Goal: Task Accomplishment & Management: Manage account settings

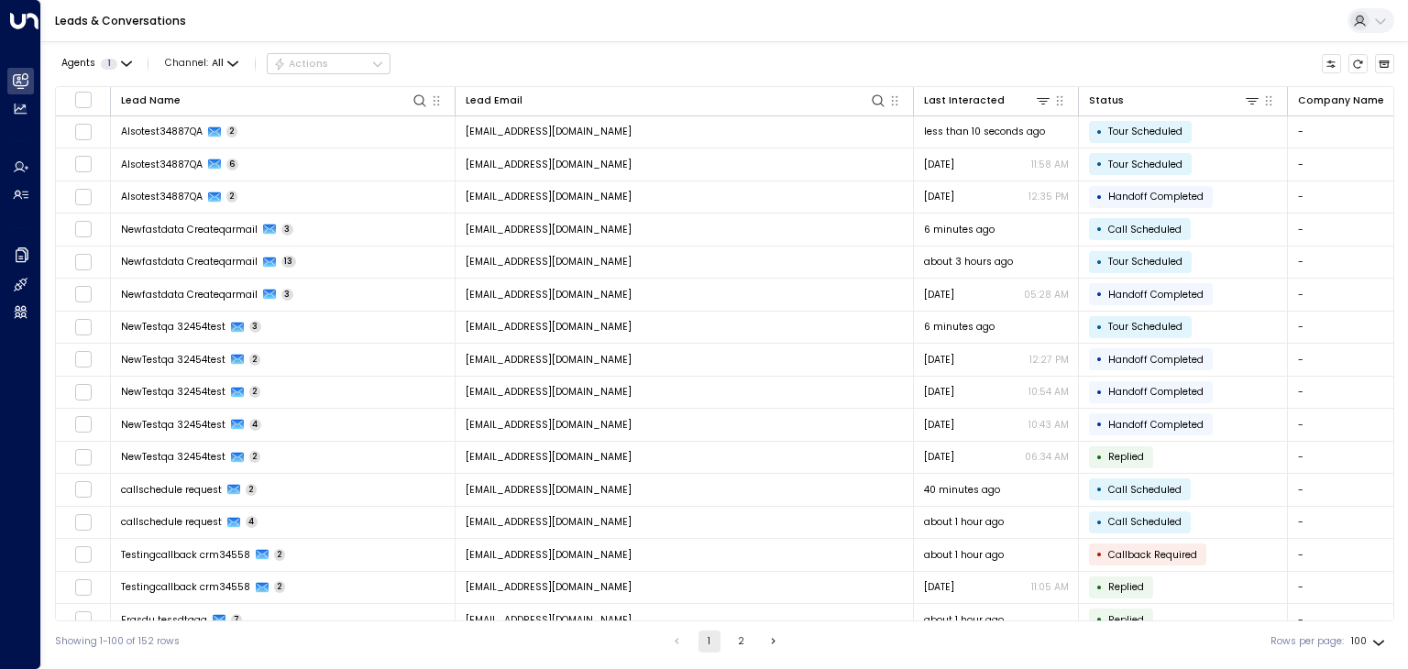
click at [755, 56] on div "Agents 1 Channel: All Actions" at bounding box center [724, 64] width 1339 height 31
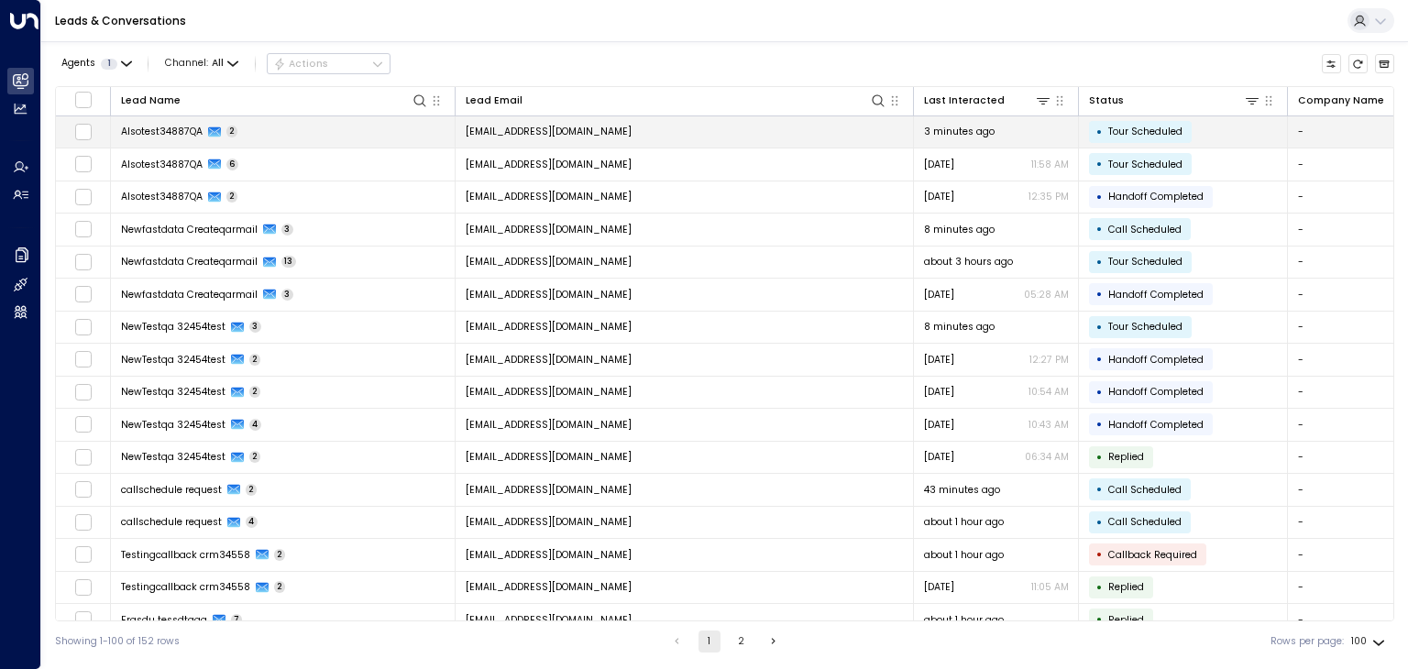
click at [605, 129] on td "[EMAIL_ADDRESS][DOMAIN_NAME]" at bounding box center [685, 132] width 458 height 32
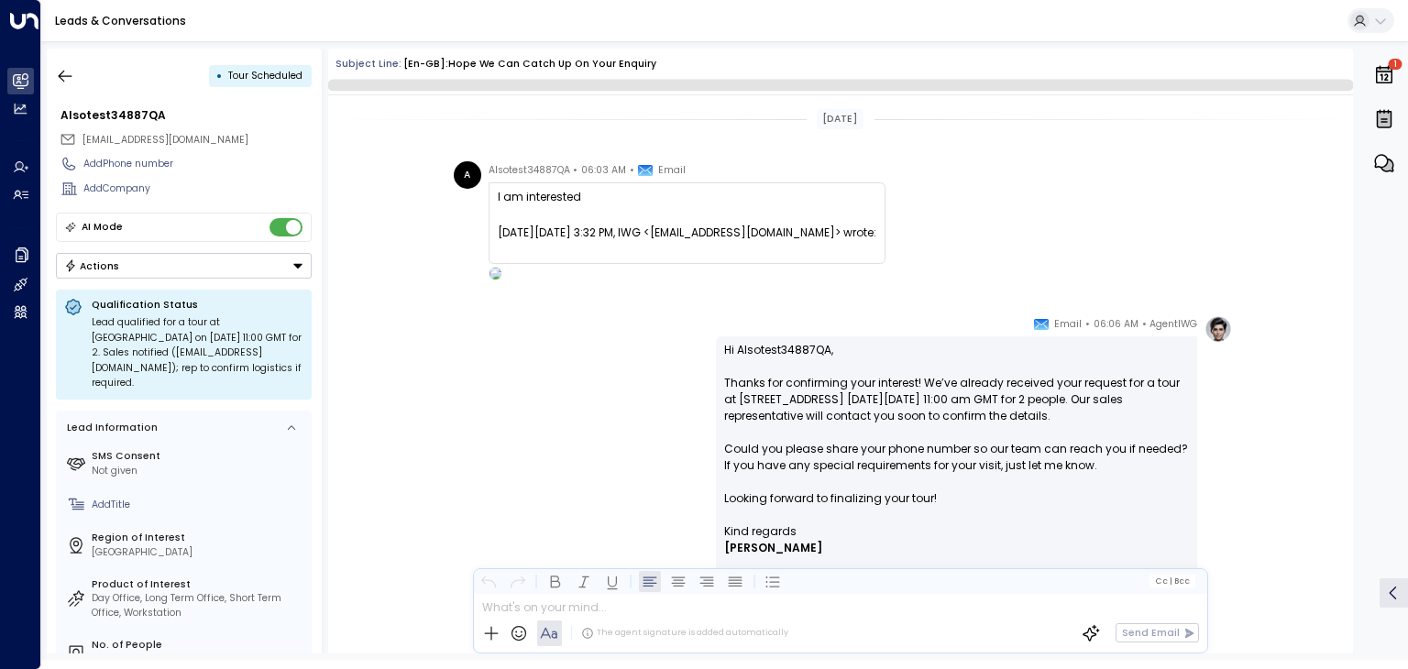
scroll to position [153, 0]
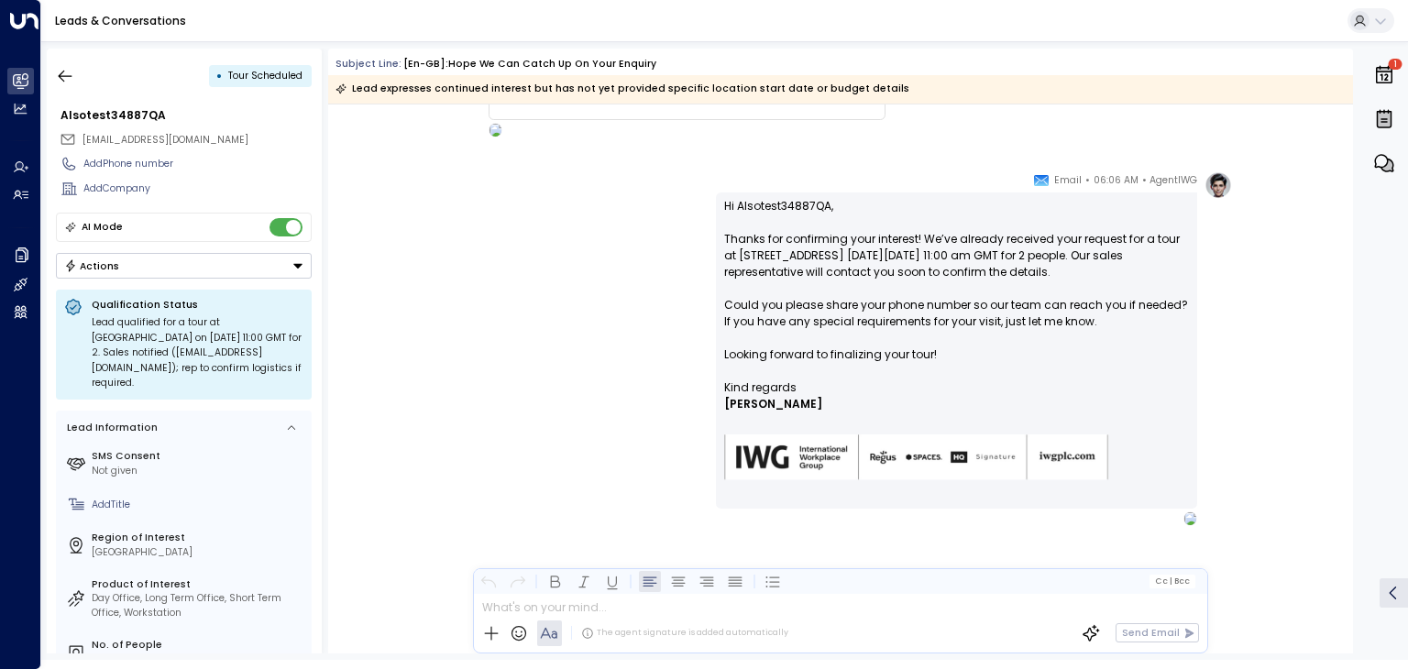
click at [246, 264] on button "Actions" at bounding box center [184, 266] width 256 height 26
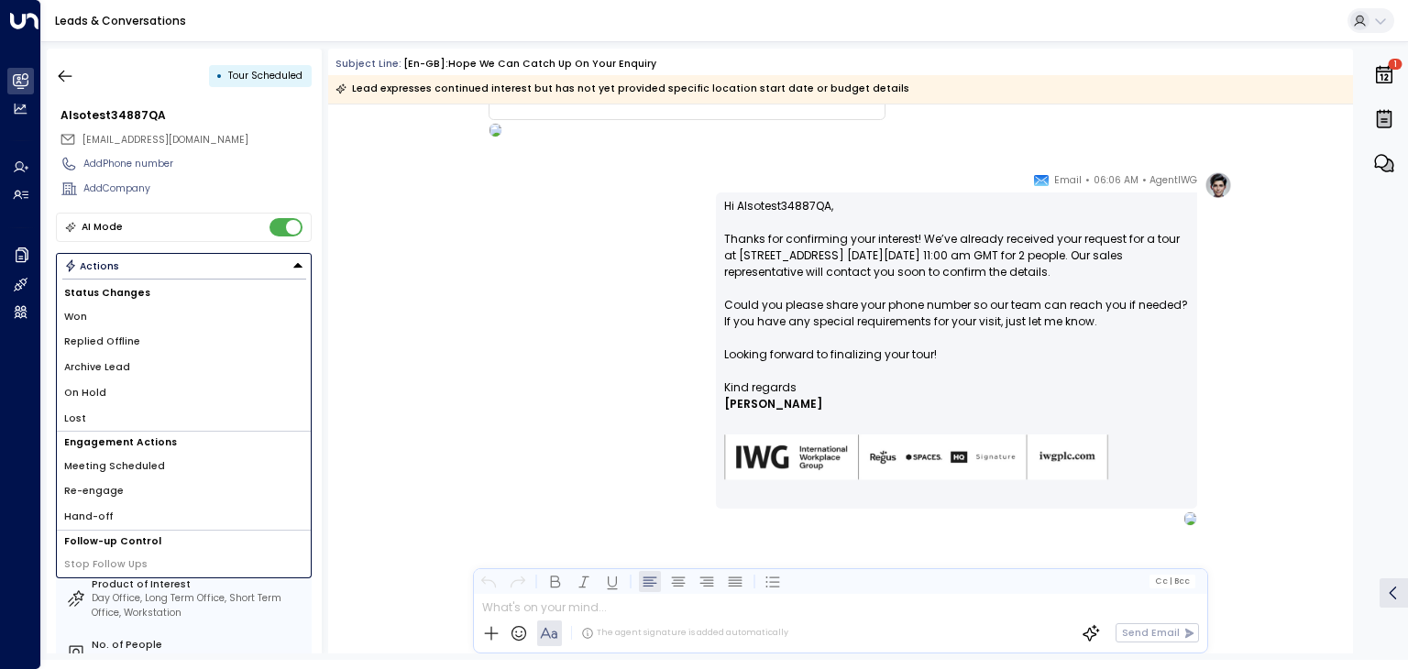
click at [132, 375] on li "Archive Lead" at bounding box center [184, 368] width 254 height 26
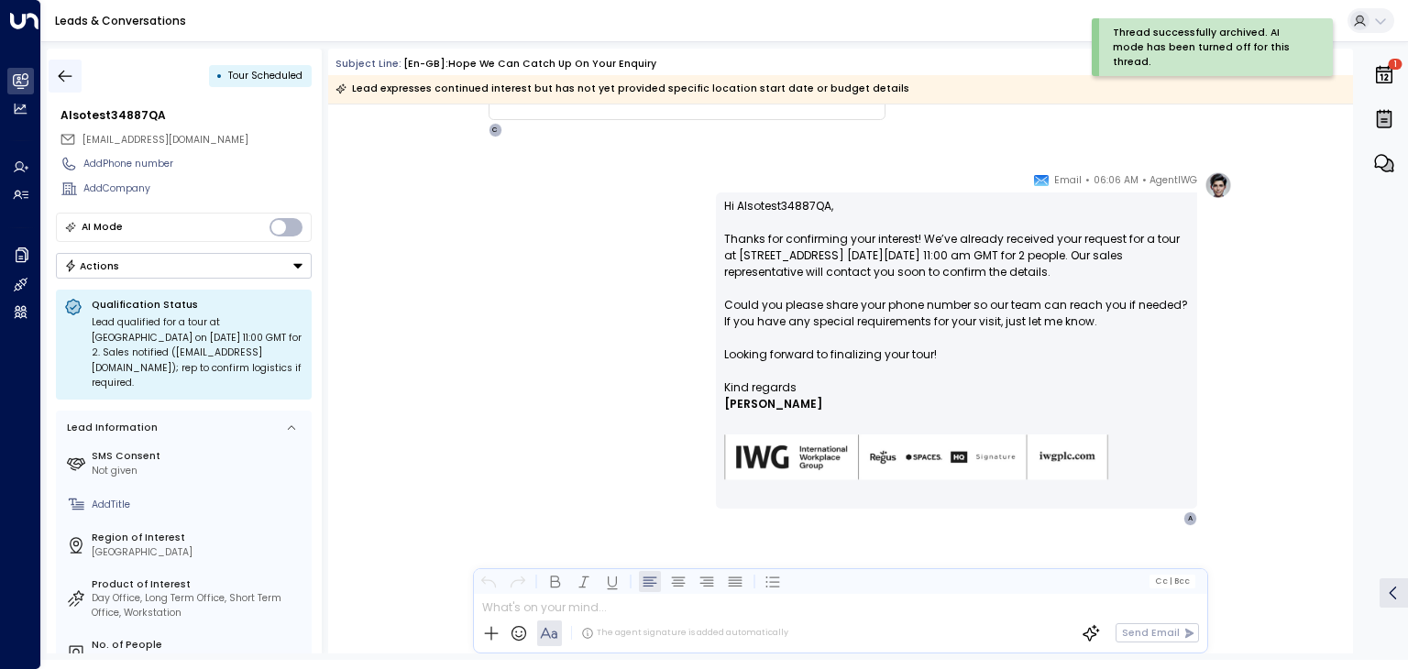
click at [66, 75] on icon "button" at bounding box center [66, 76] width 14 height 12
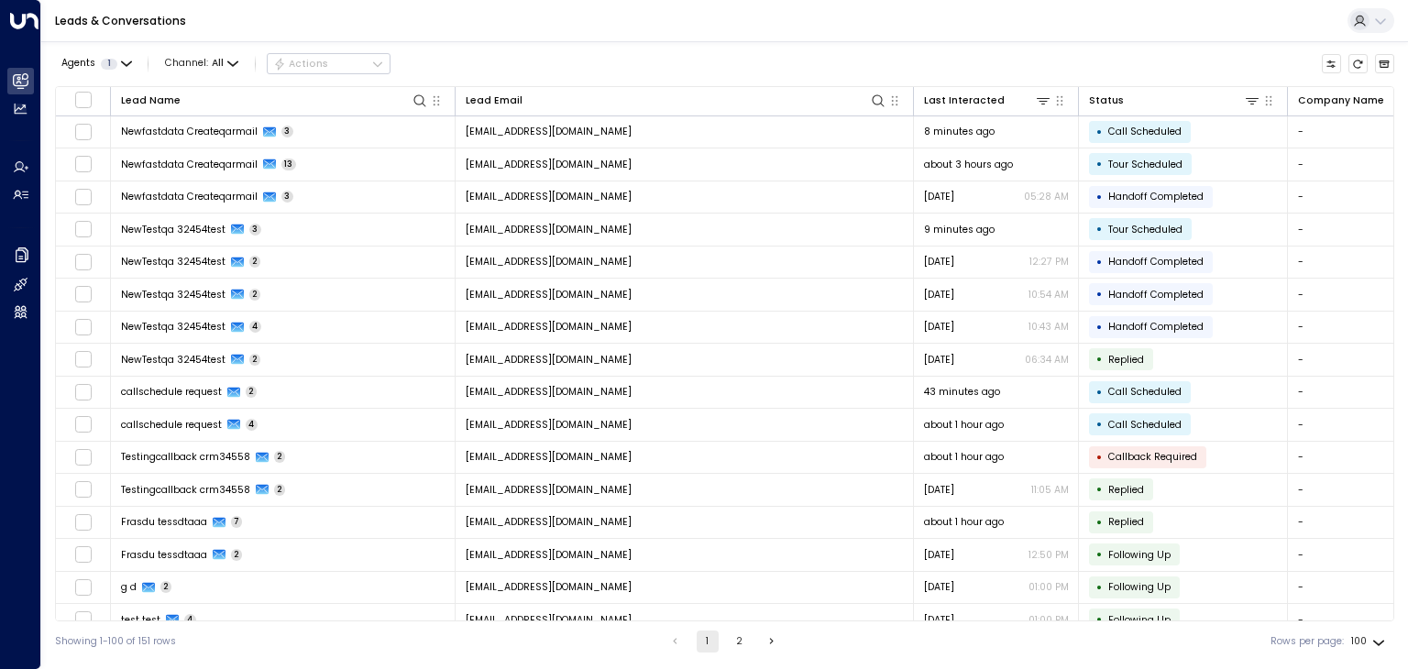
scroll to position [1850, 0]
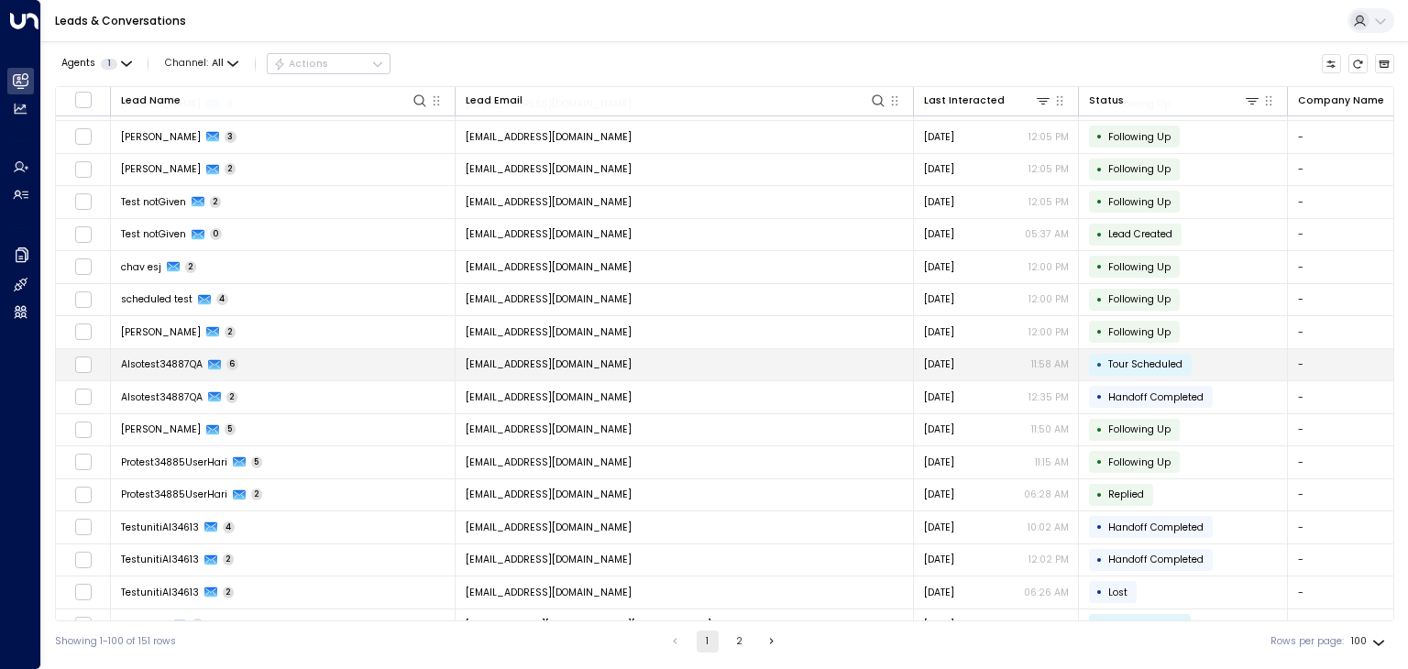
click at [600, 358] on span "[EMAIL_ADDRESS][DOMAIN_NAME]" at bounding box center [549, 365] width 166 height 14
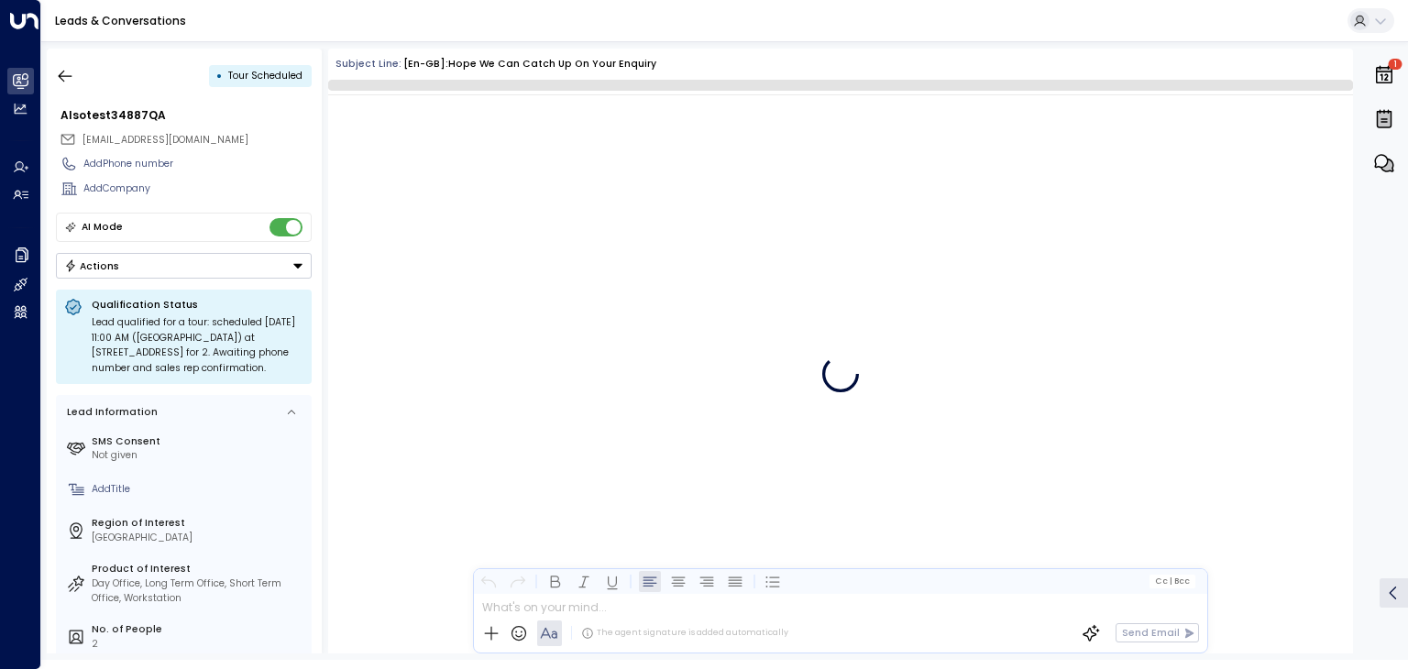
scroll to position [1588, 0]
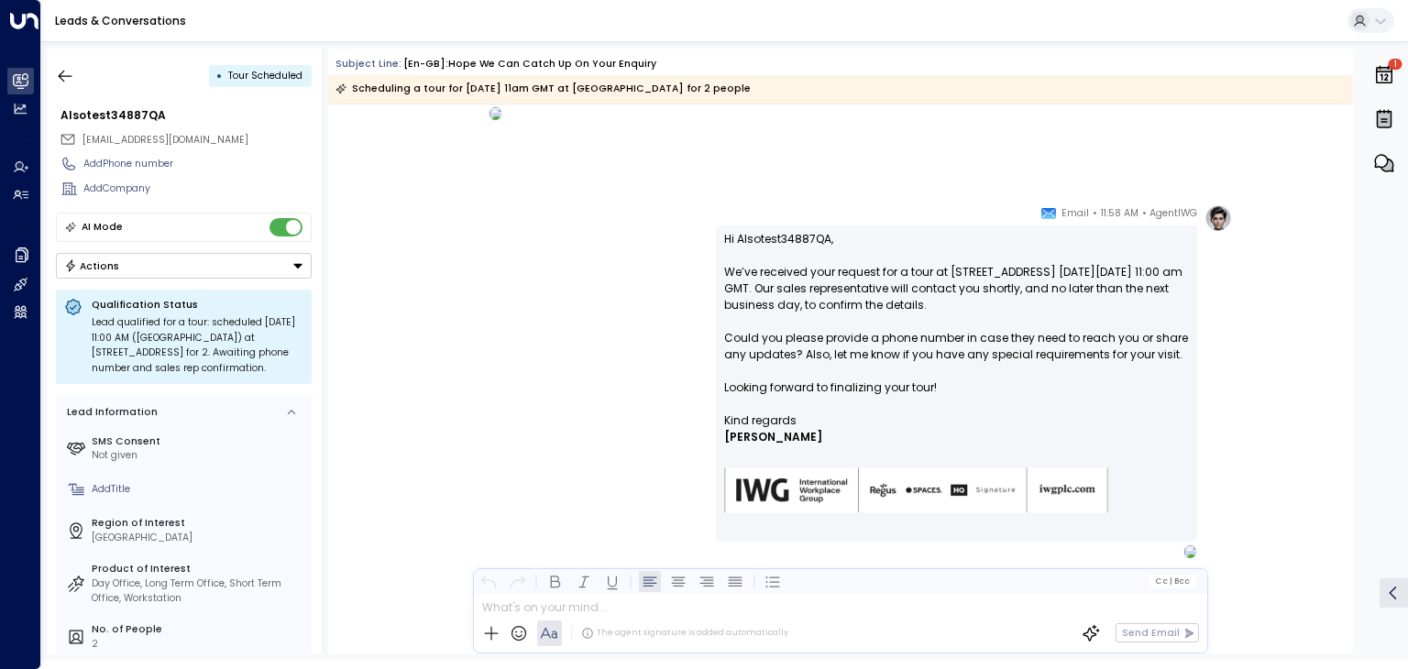
click at [275, 258] on button "Actions" at bounding box center [184, 266] width 256 height 26
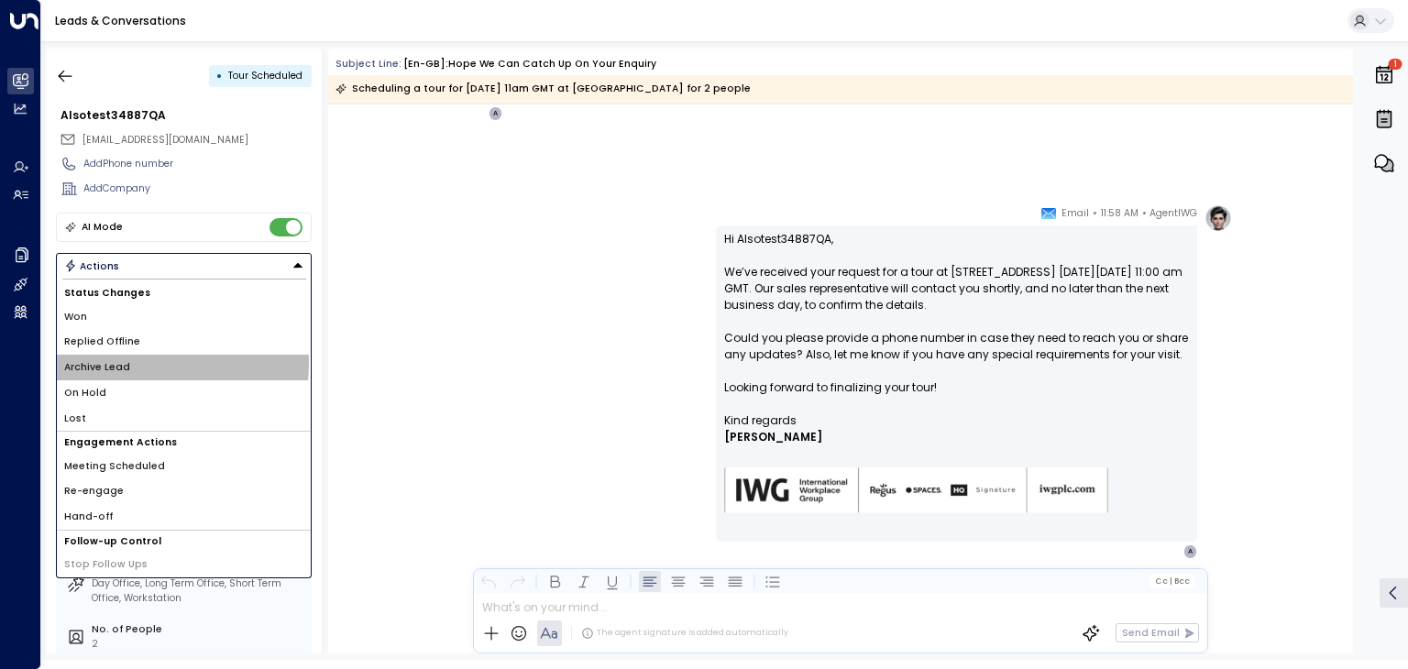
click at [142, 361] on li "Archive Lead" at bounding box center [184, 368] width 254 height 26
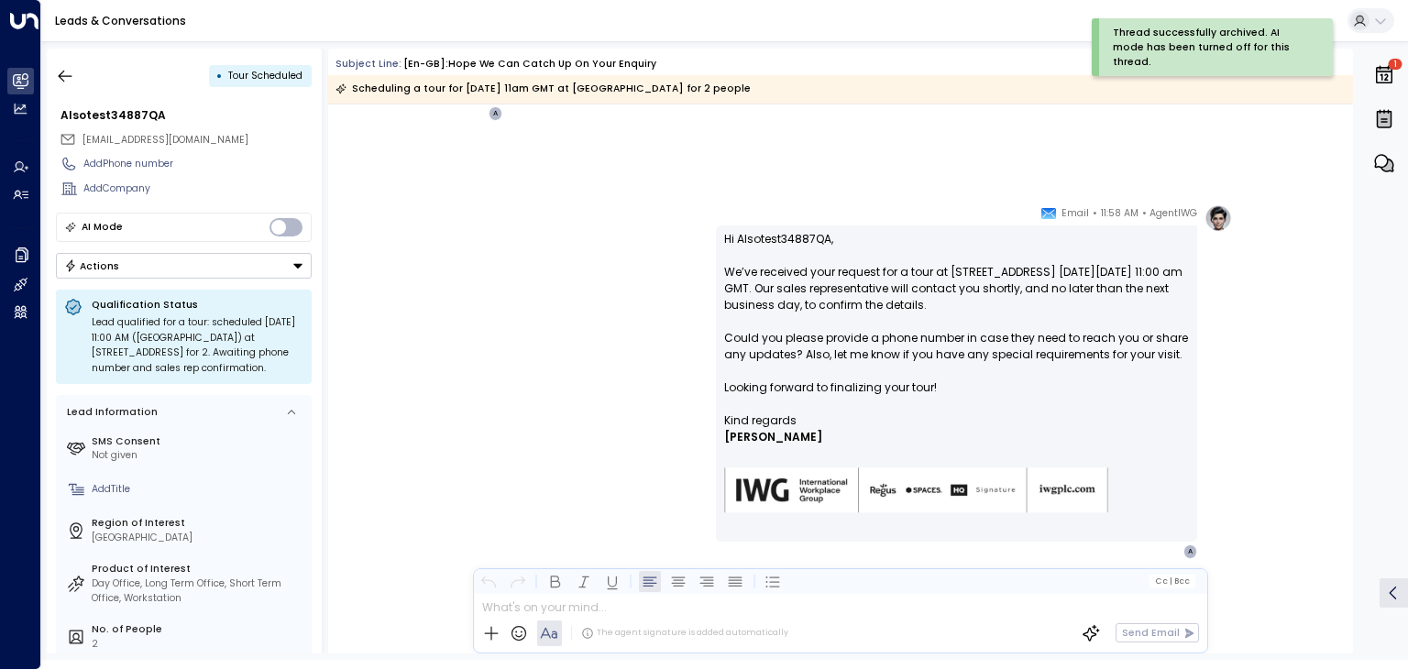
drag, startPoint x: 70, startPoint y: 78, endPoint x: 1251, endPoint y: 74, distance: 1181.7
click at [70, 78] on icon "button" at bounding box center [65, 76] width 18 height 18
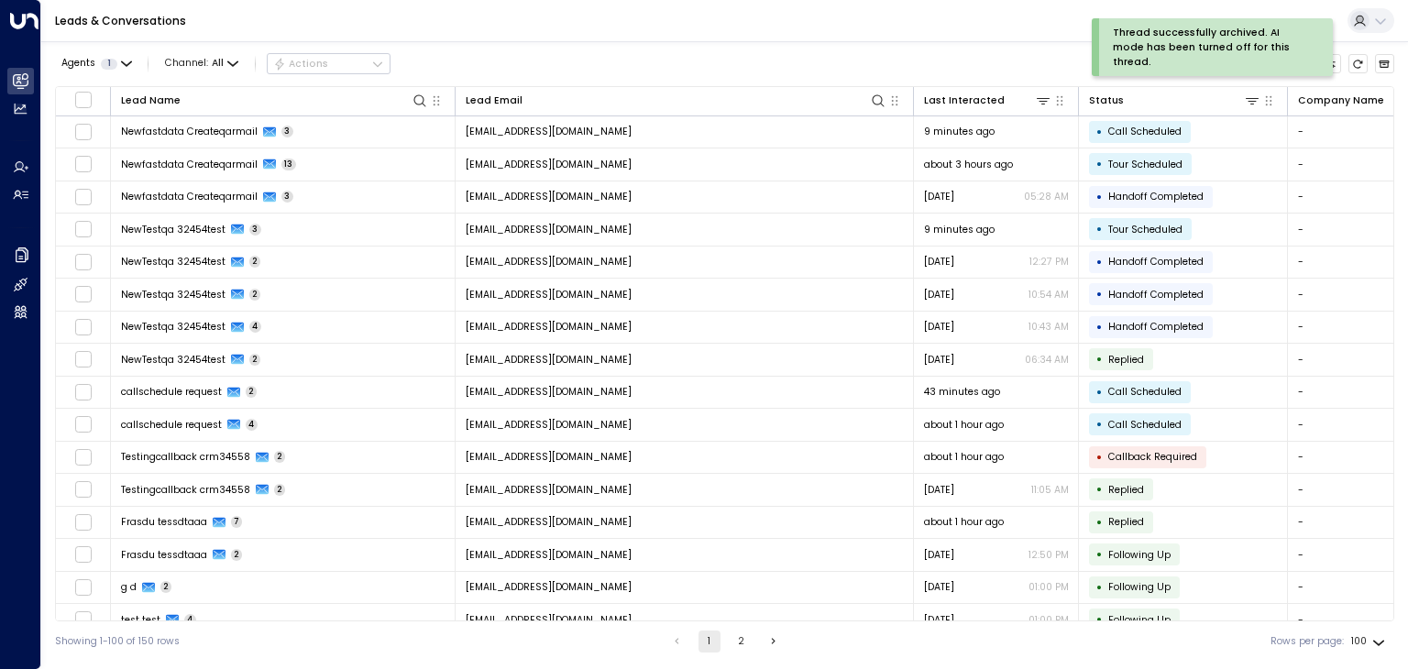
scroll to position [2736, 0]
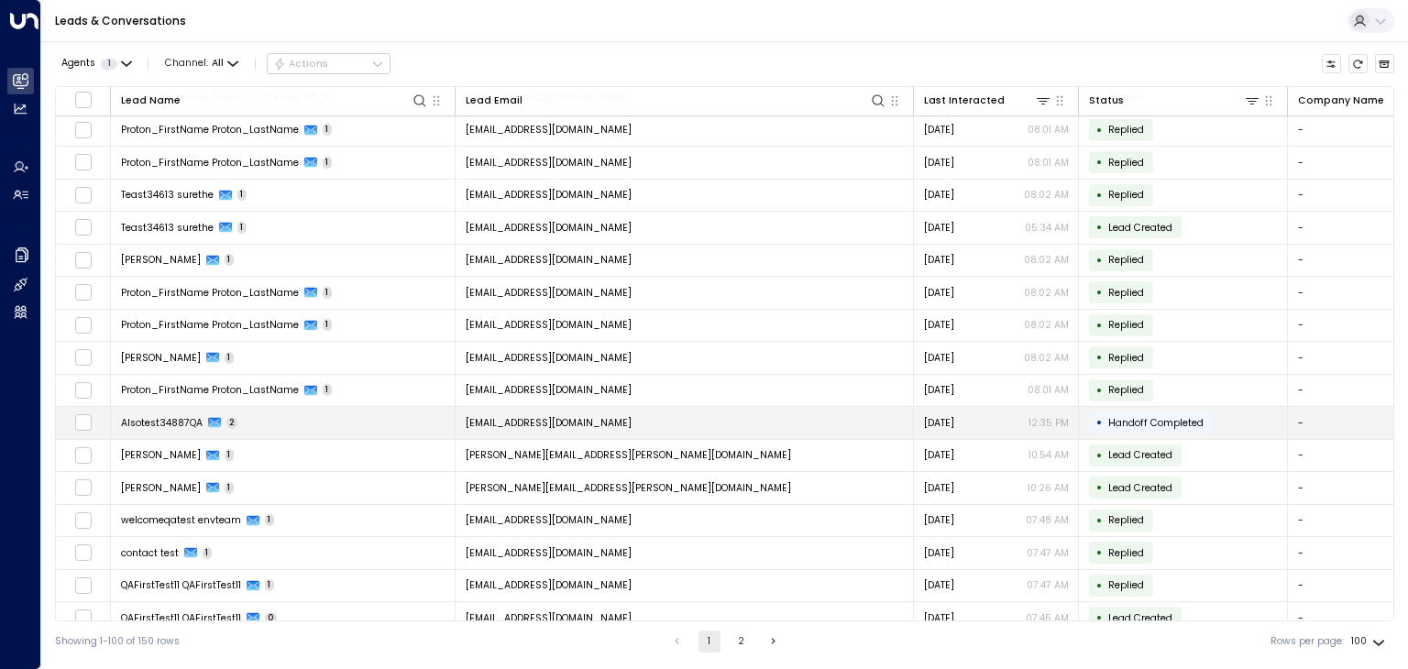
click at [581, 416] on span "[EMAIL_ADDRESS][DOMAIN_NAME]" at bounding box center [549, 423] width 166 height 14
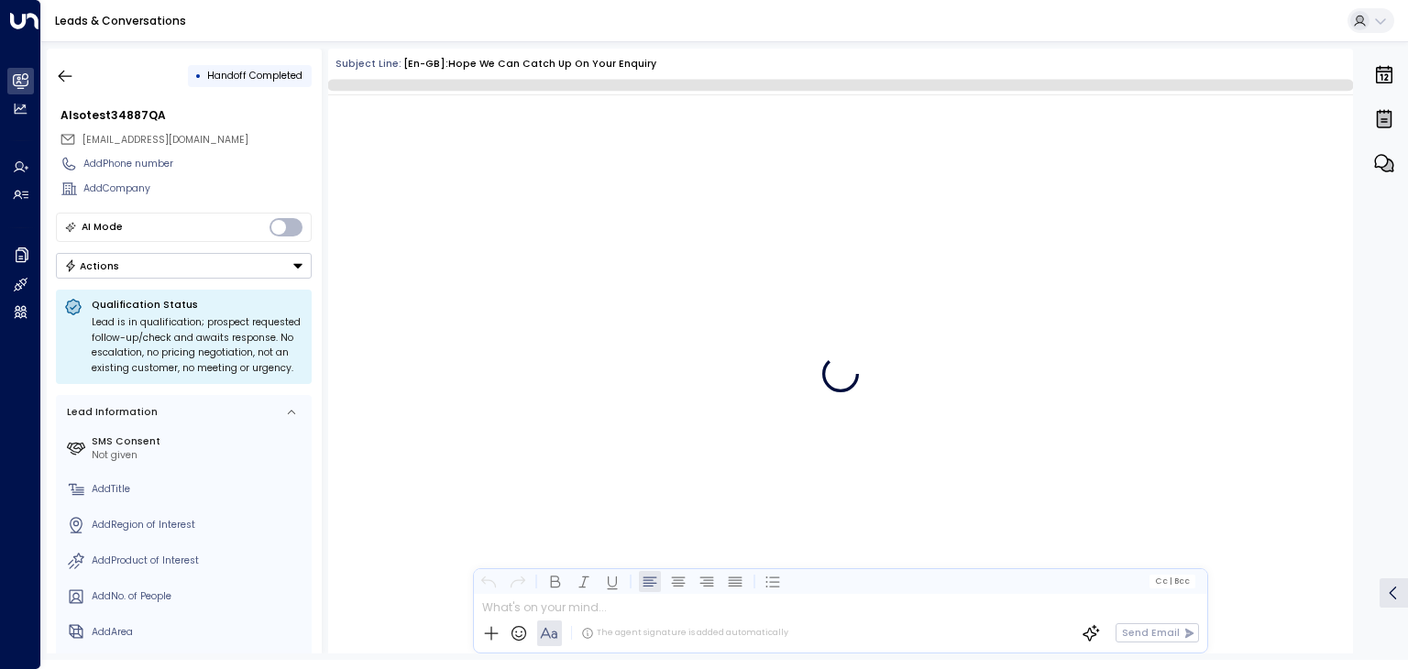
scroll to position [200, 0]
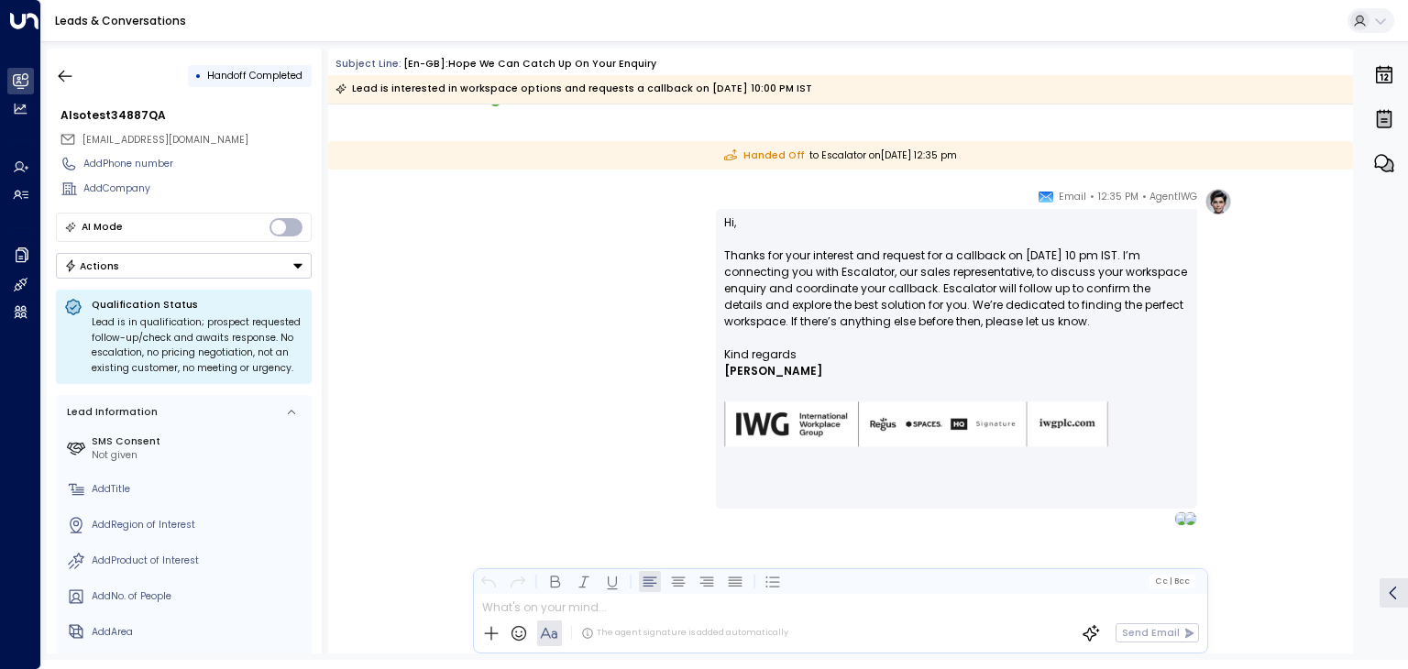
click at [220, 264] on button "Actions" at bounding box center [184, 266] width 256 height 26
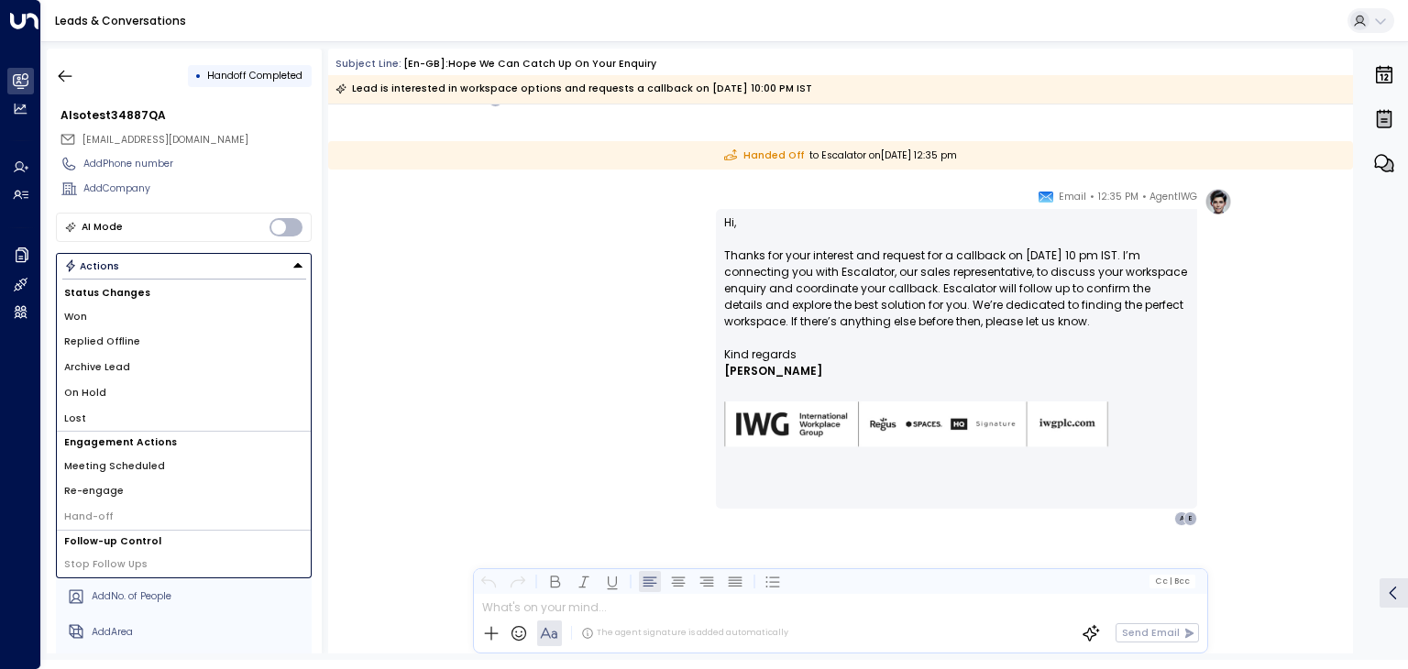
click at [151, 364] on li "Archive Lead" at bounding box center [184, 368] width 254 height 26
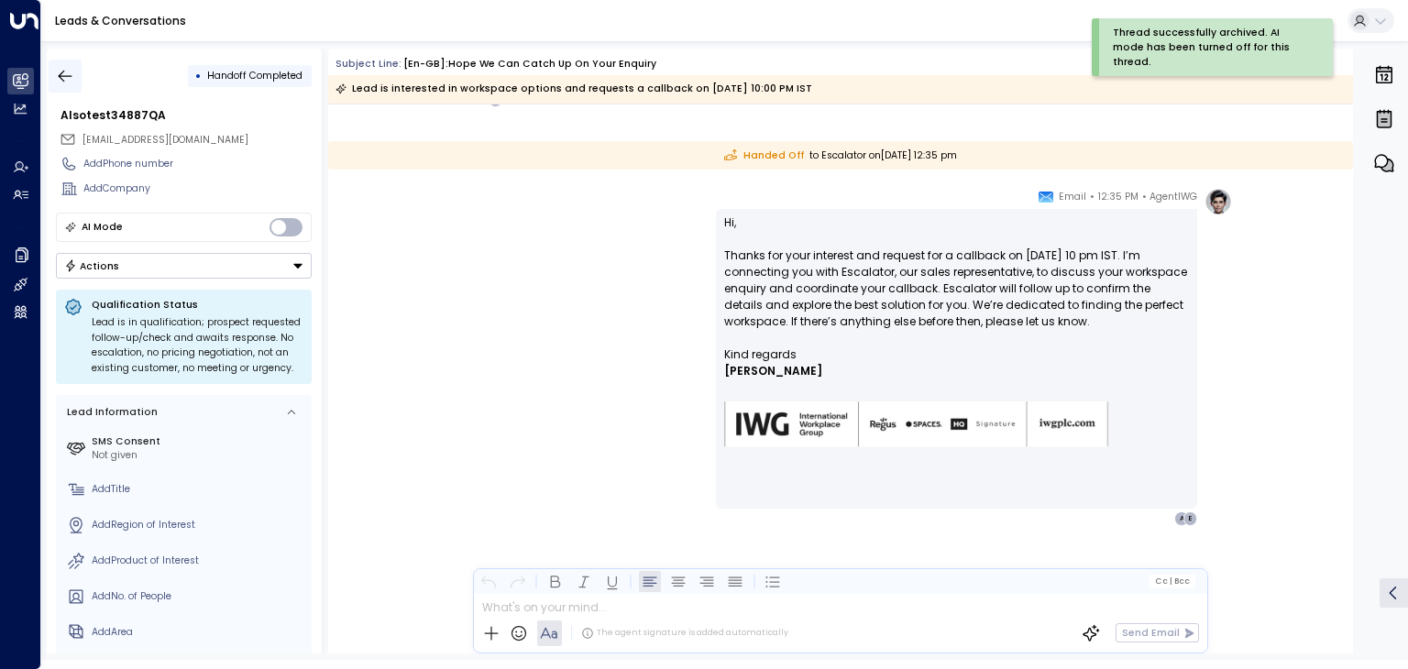
click at [65, 71] on icon "button" at bounding box center [65, 76] width 18 height 18
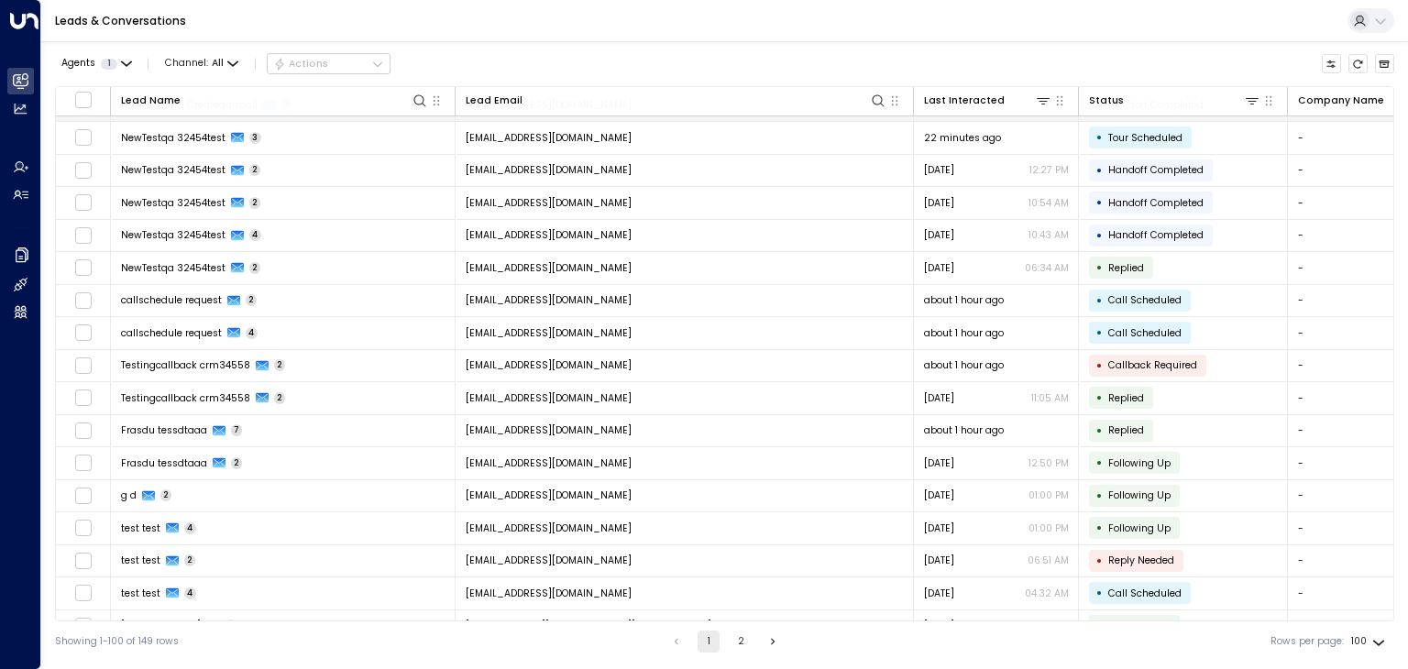
scroll to position [183, 0]
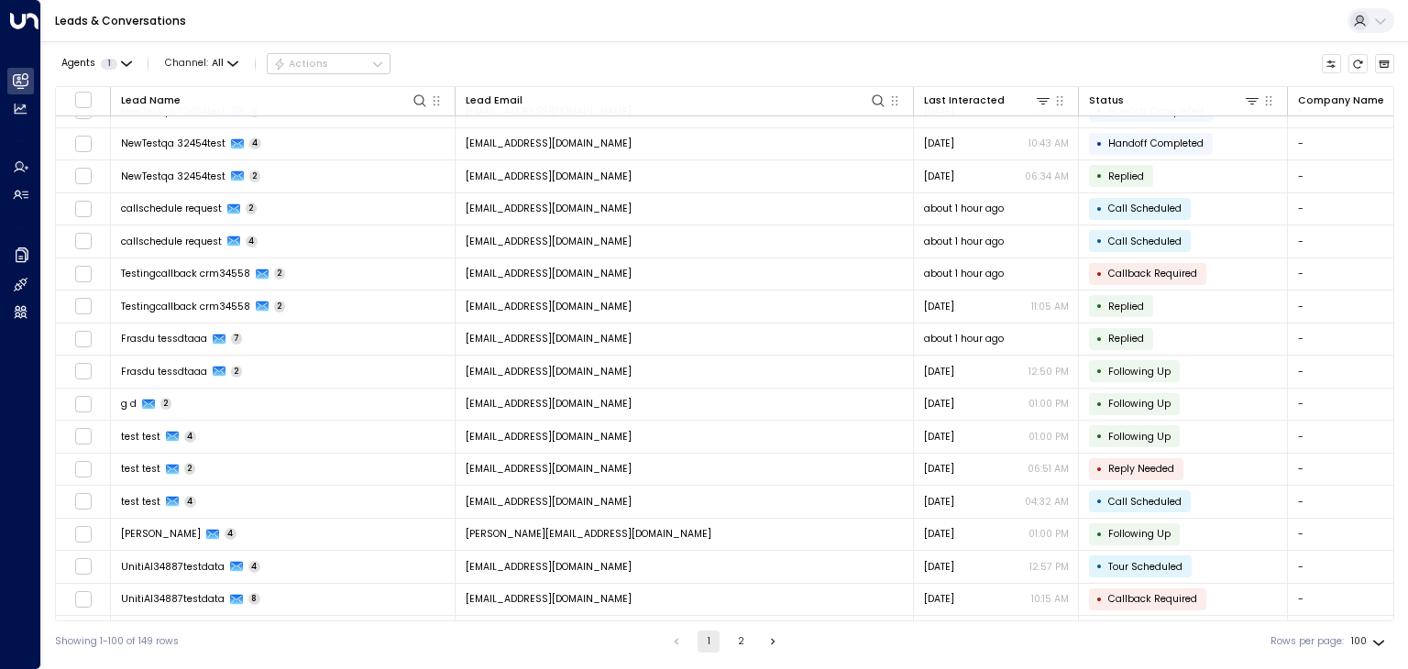
click at [672, 31] on div "Leads & Conversations" at bounding box center [724, 21] width 1367 height 42
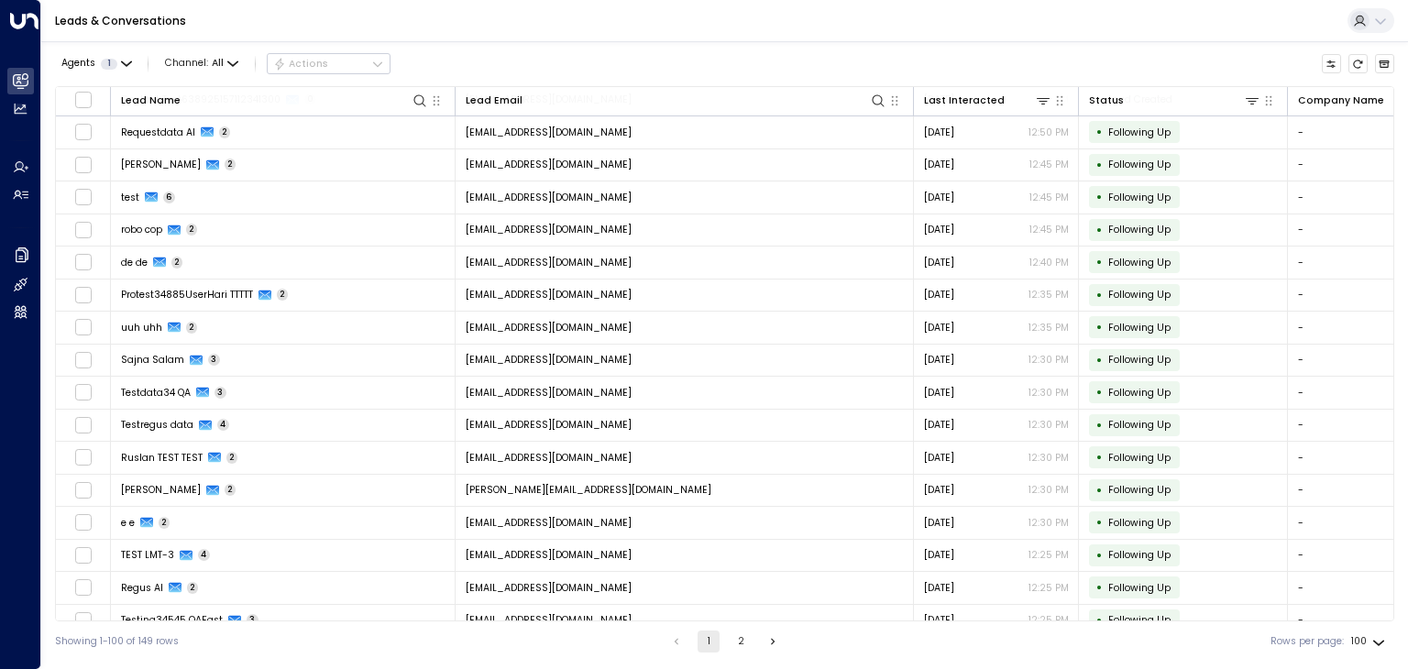
scroll to position [2044, 0]
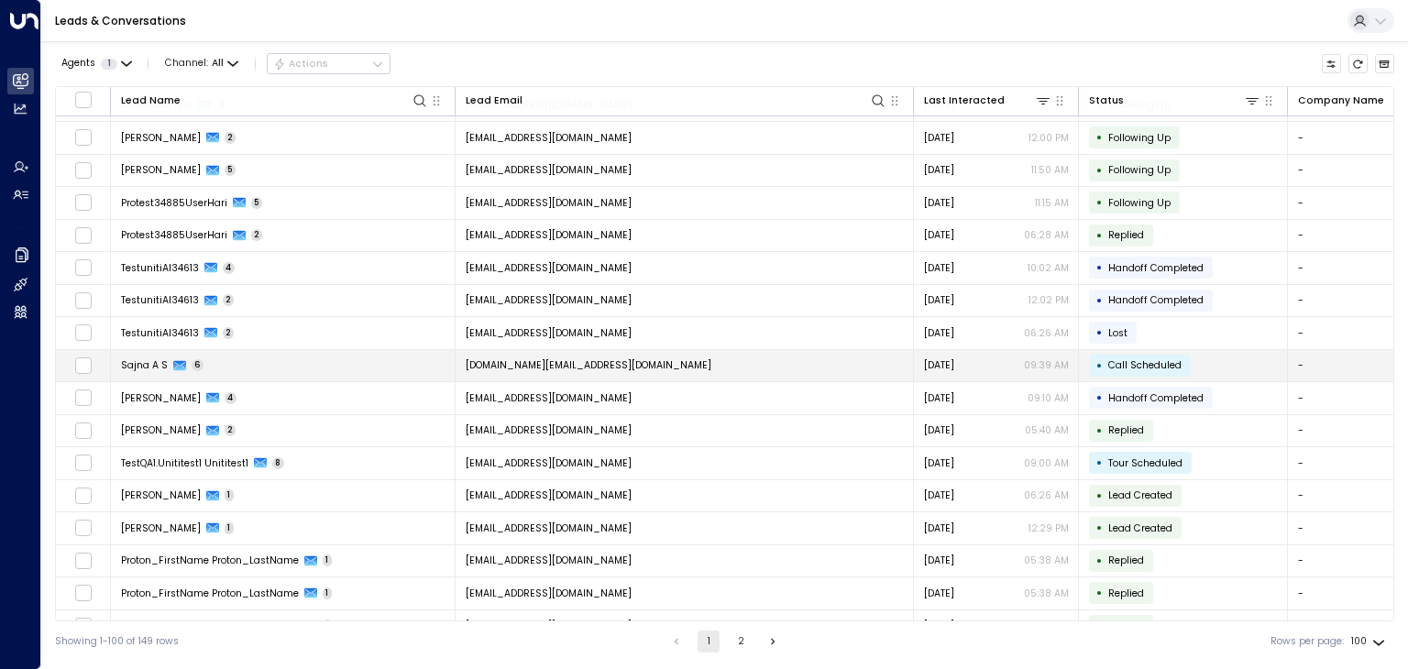
click at [609, 353] on td "Sajna.AS@iwgplc.com" at bounding box center [685, 366] width 458 height 32
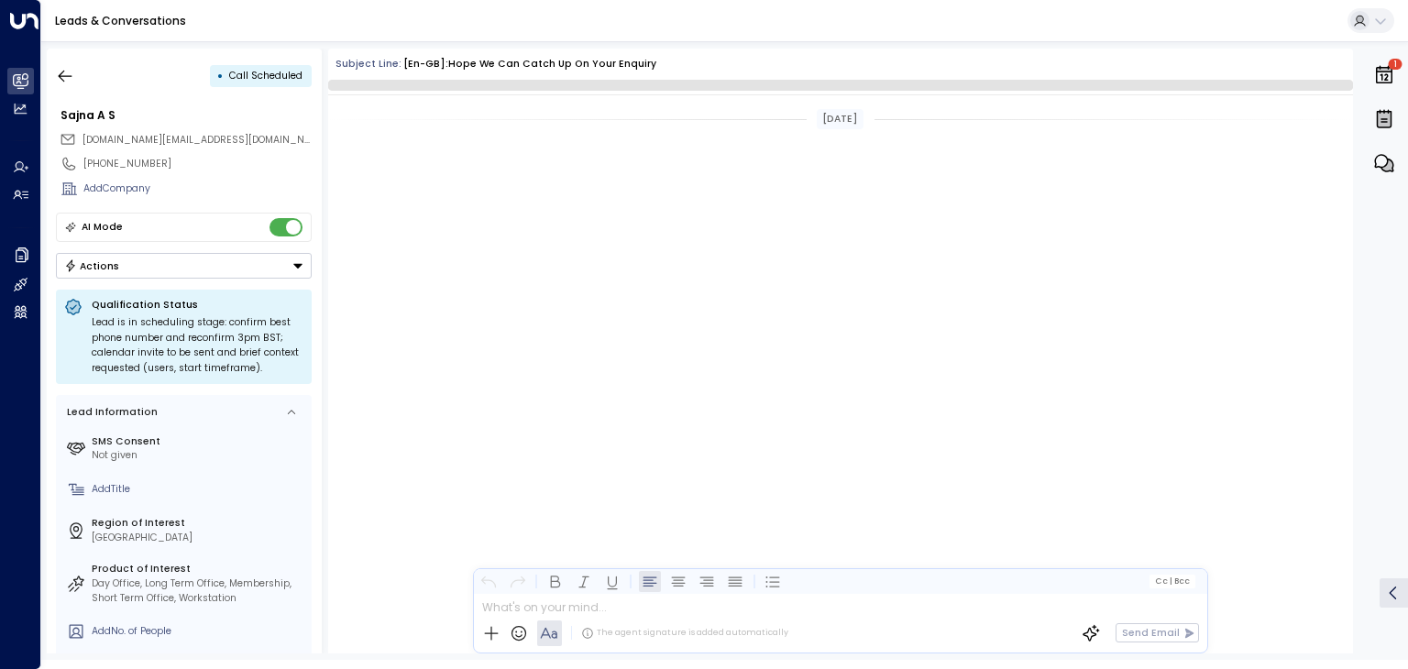
scroll to position [1340, 0]
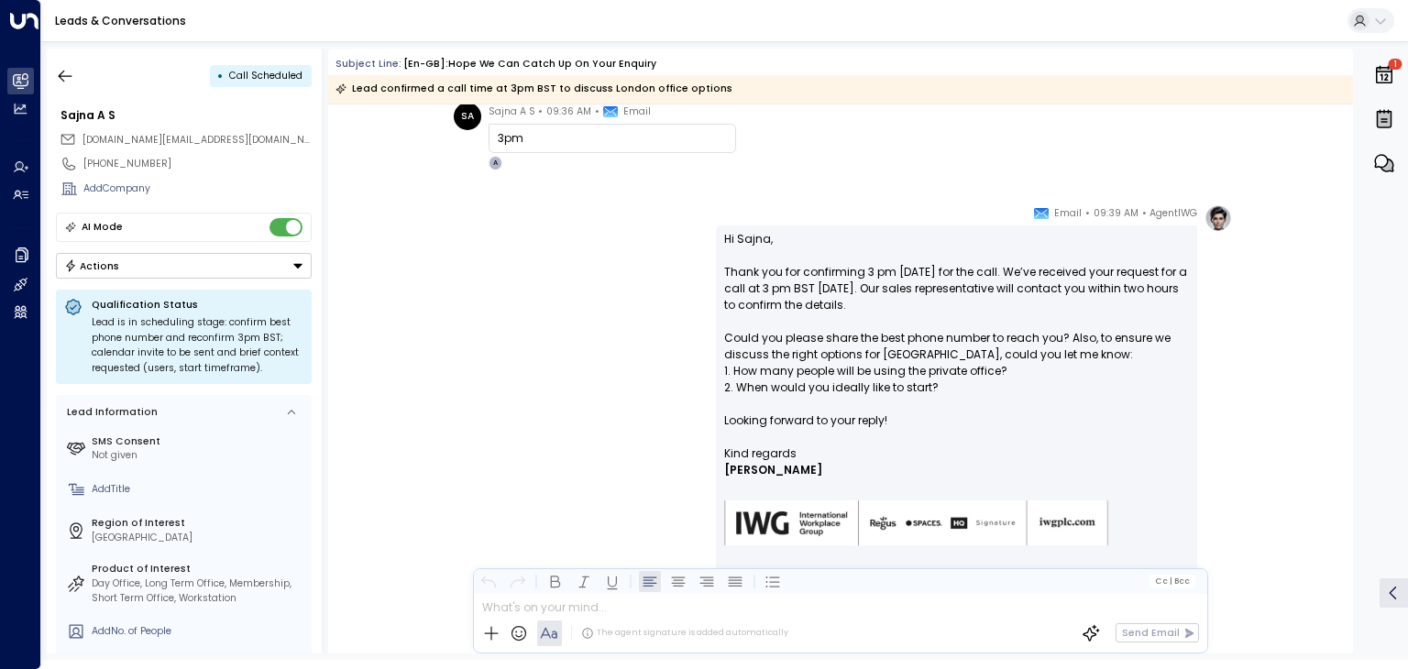
click at [290, 269] on button "Actions" at bounding box center [184, 266] width 256 height 26
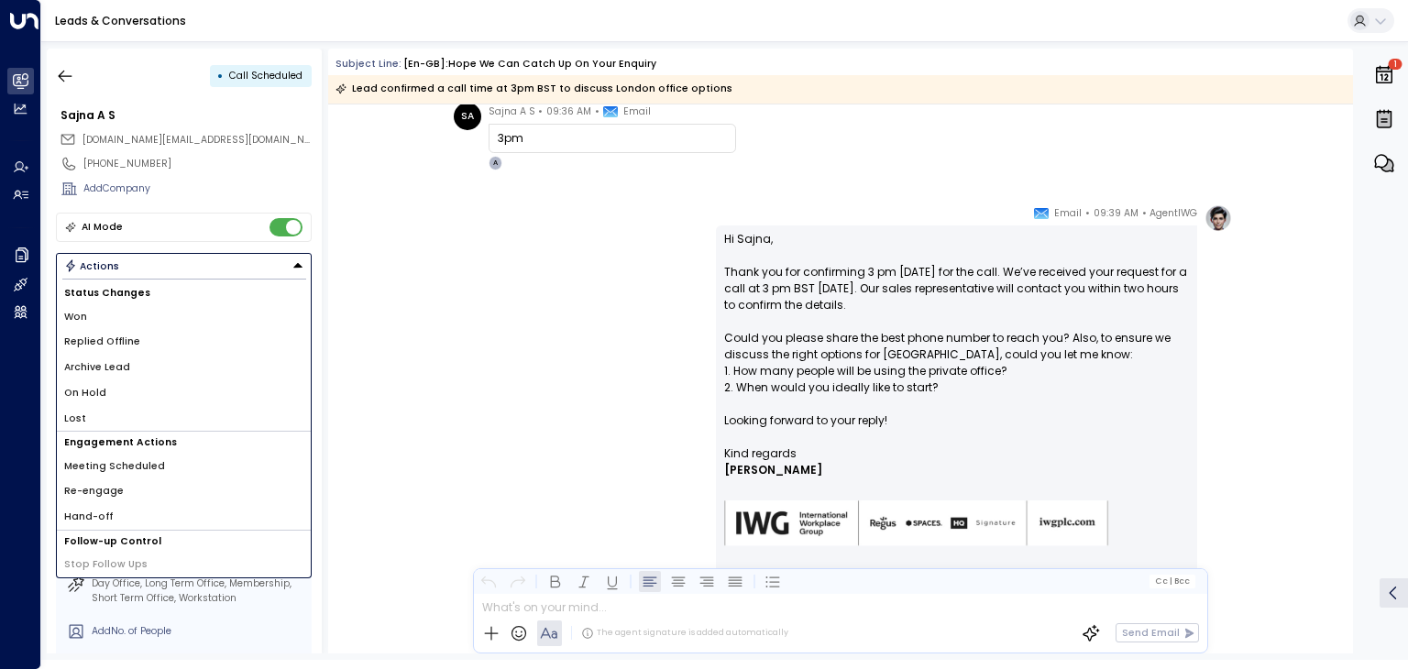
click at [197, 349] on li "Replied Offline" at bounding box center [184, 342] width 254 height 26
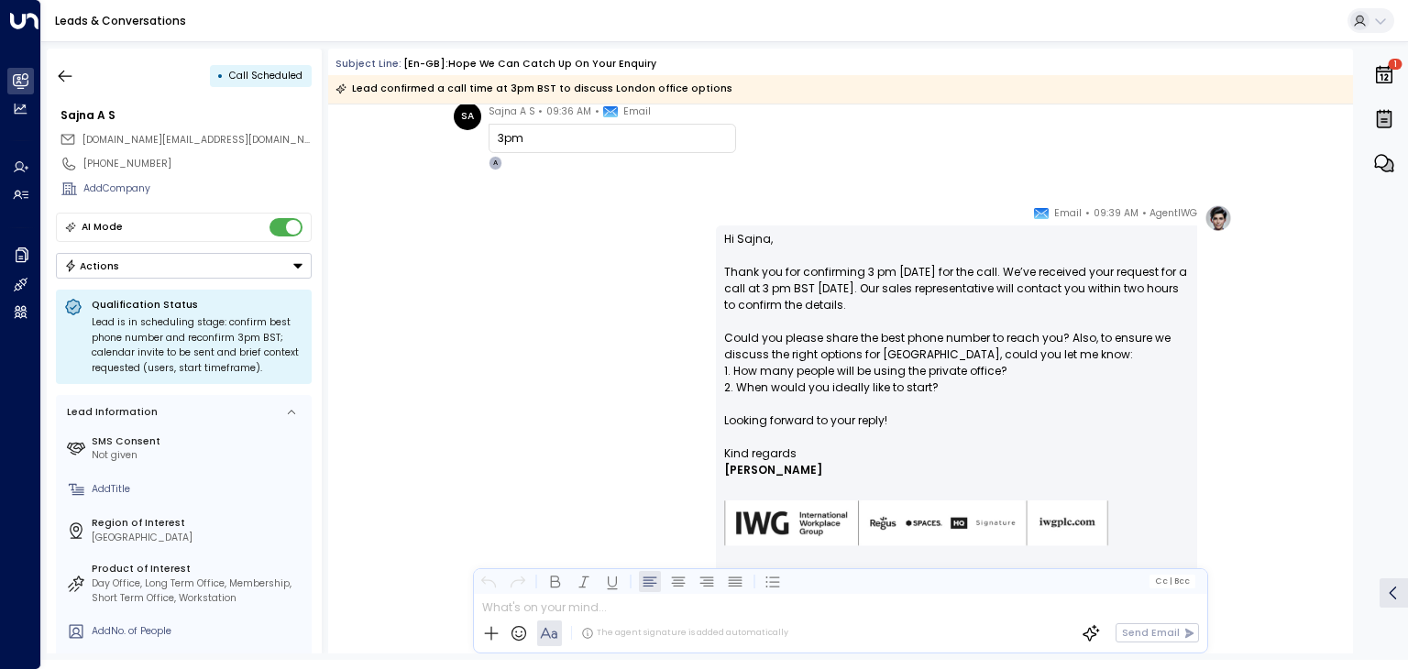
click at [231, 258] on button "Actions" at bounding box center [184, 266] width 256 height 26
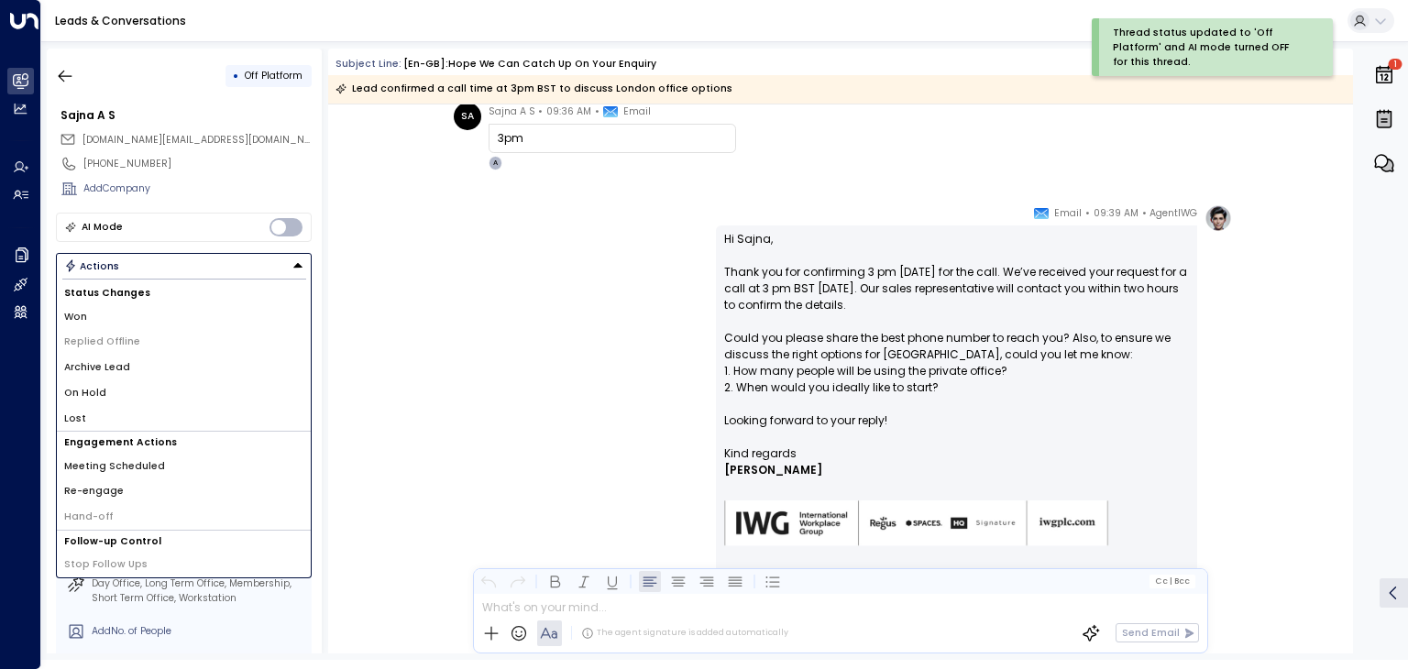
click at [158, 364] on li "Archive Lead" at bounding box center [184, 368] width 254 height 26
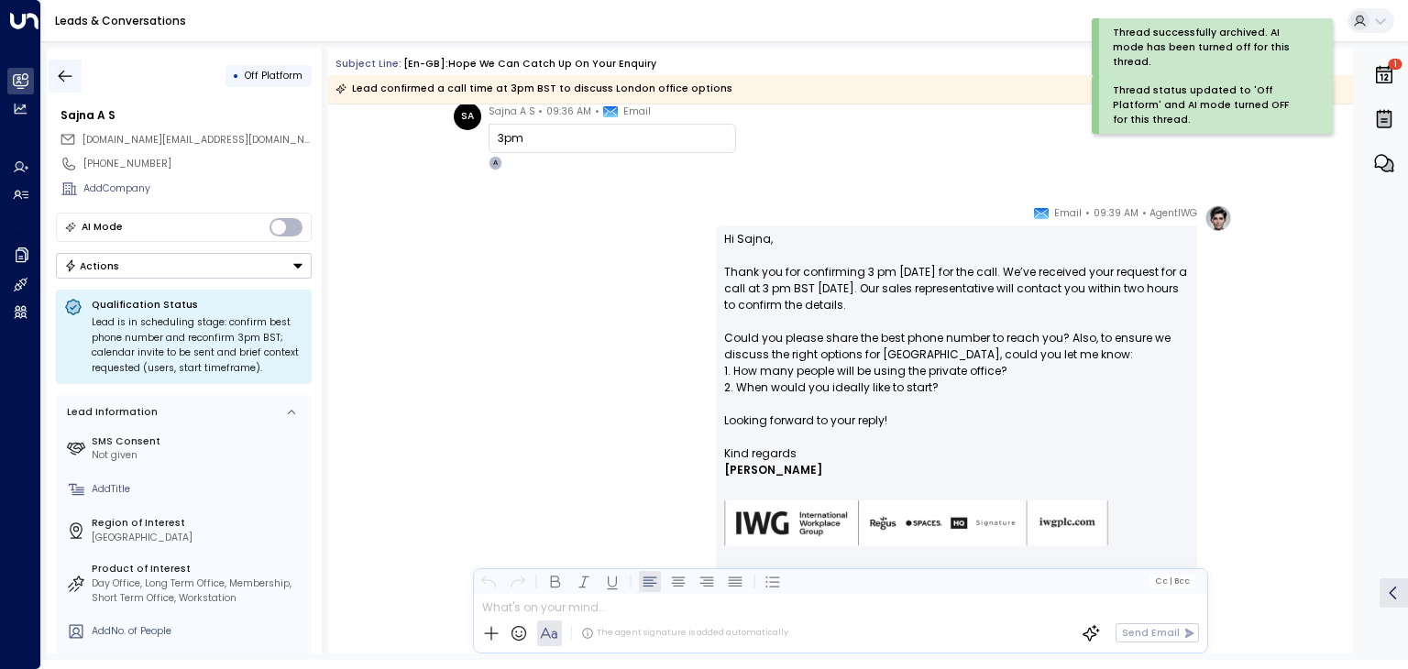
click at [71, 70] on icon "button" at bounding box center [65, 76] width 18 height 18
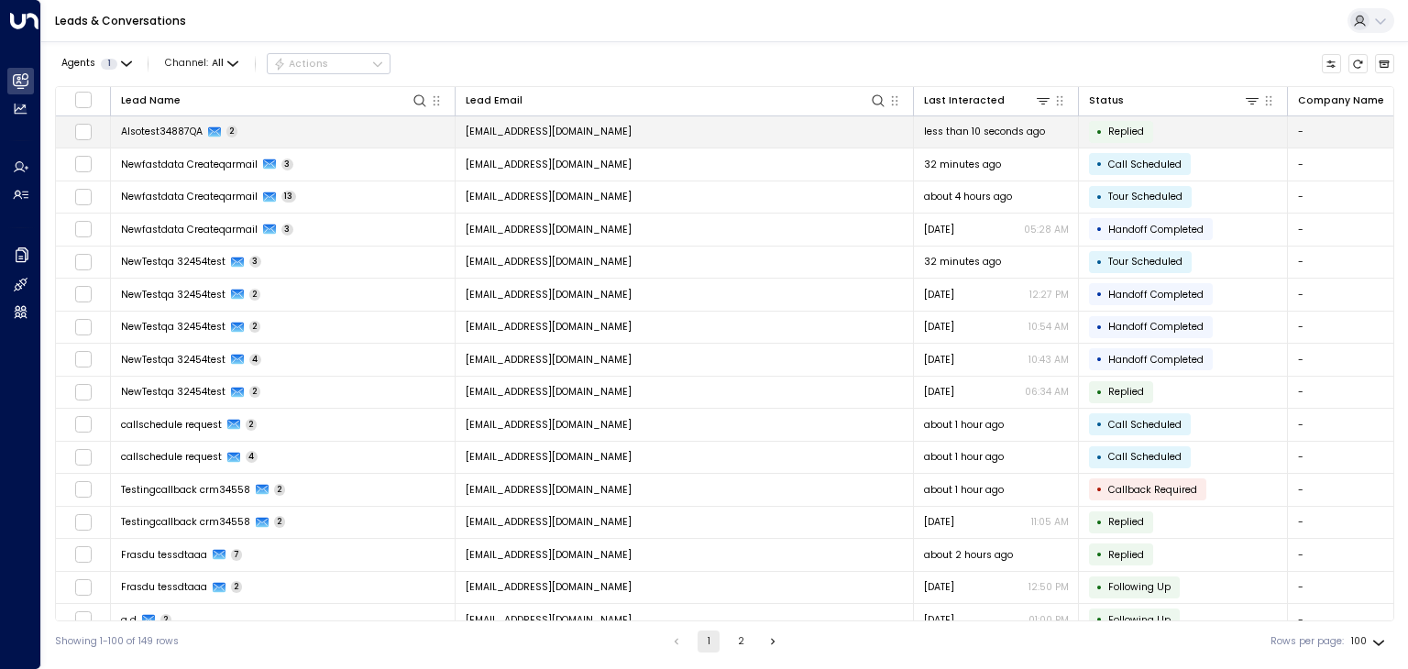
click at [556, 122] on td "[EMAIL_ADDRESS][DOMAIN_NAME]" at bounding box center [685, 132] width 458 height 32
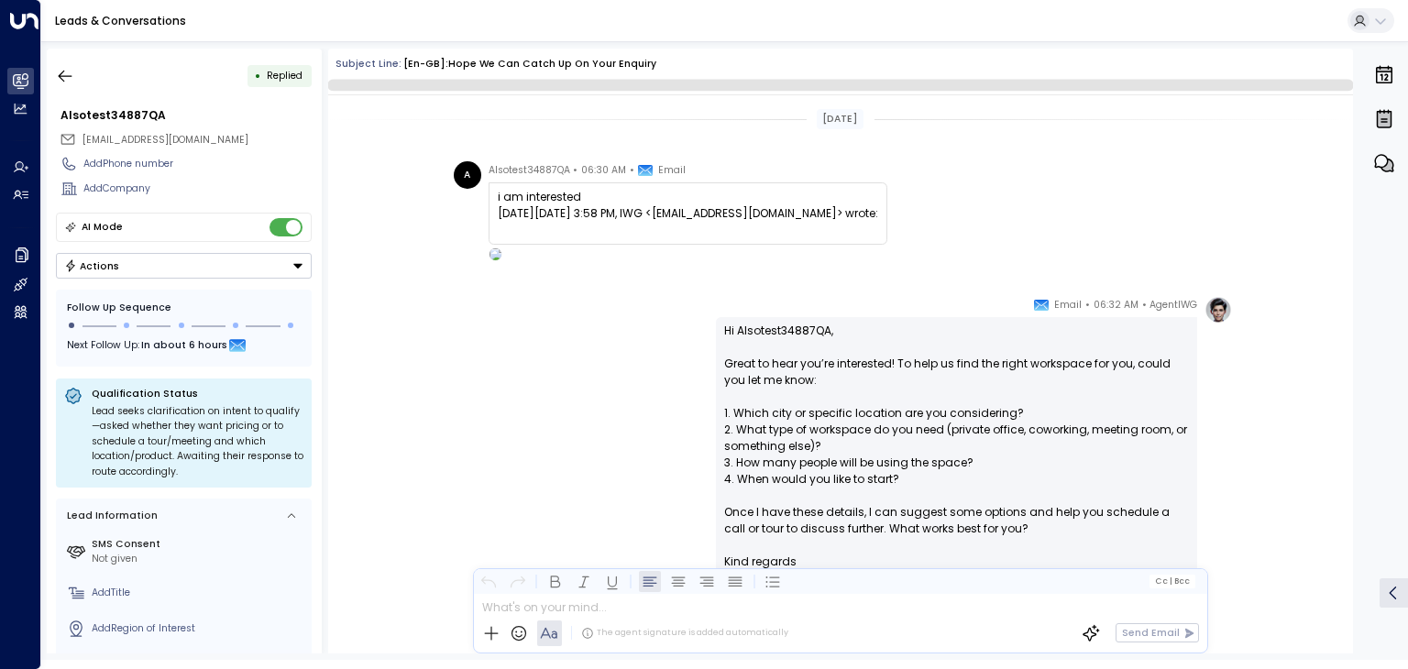
scroll to position [183, 0]
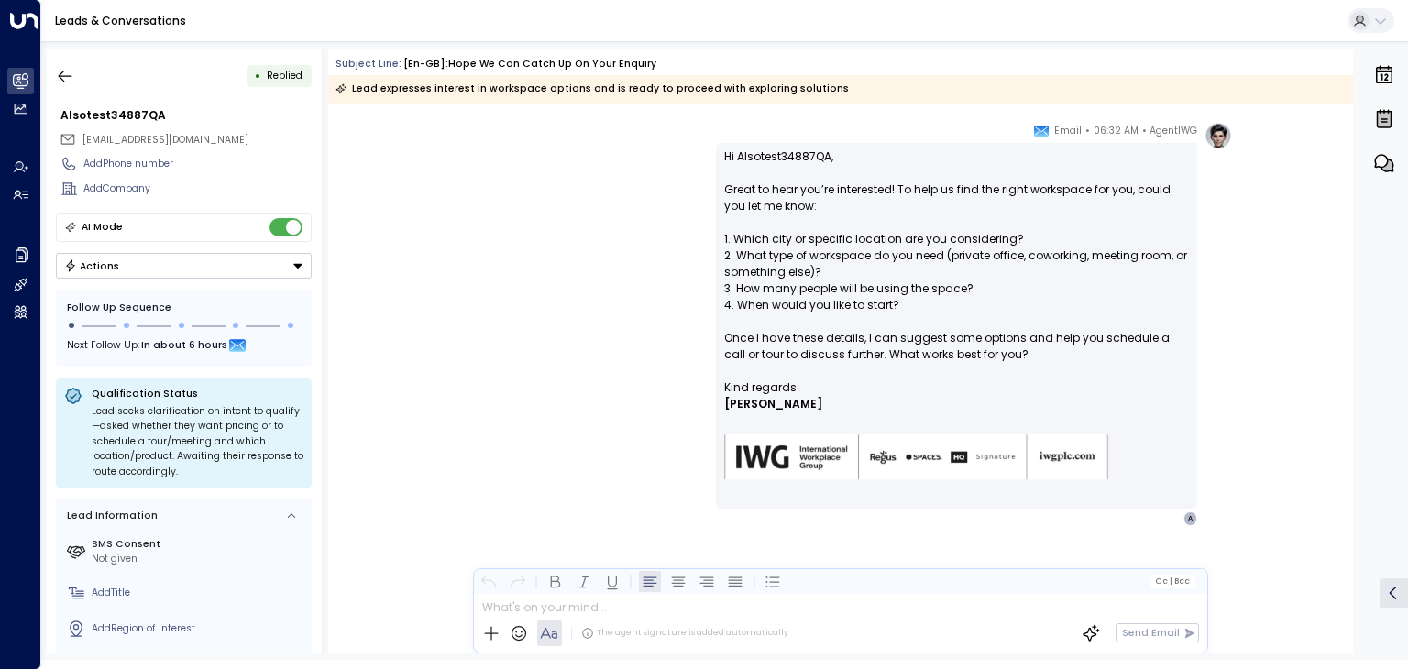
click at [153, 273] on button "Actions" at bounding box center [184, 266] width 256 height 26
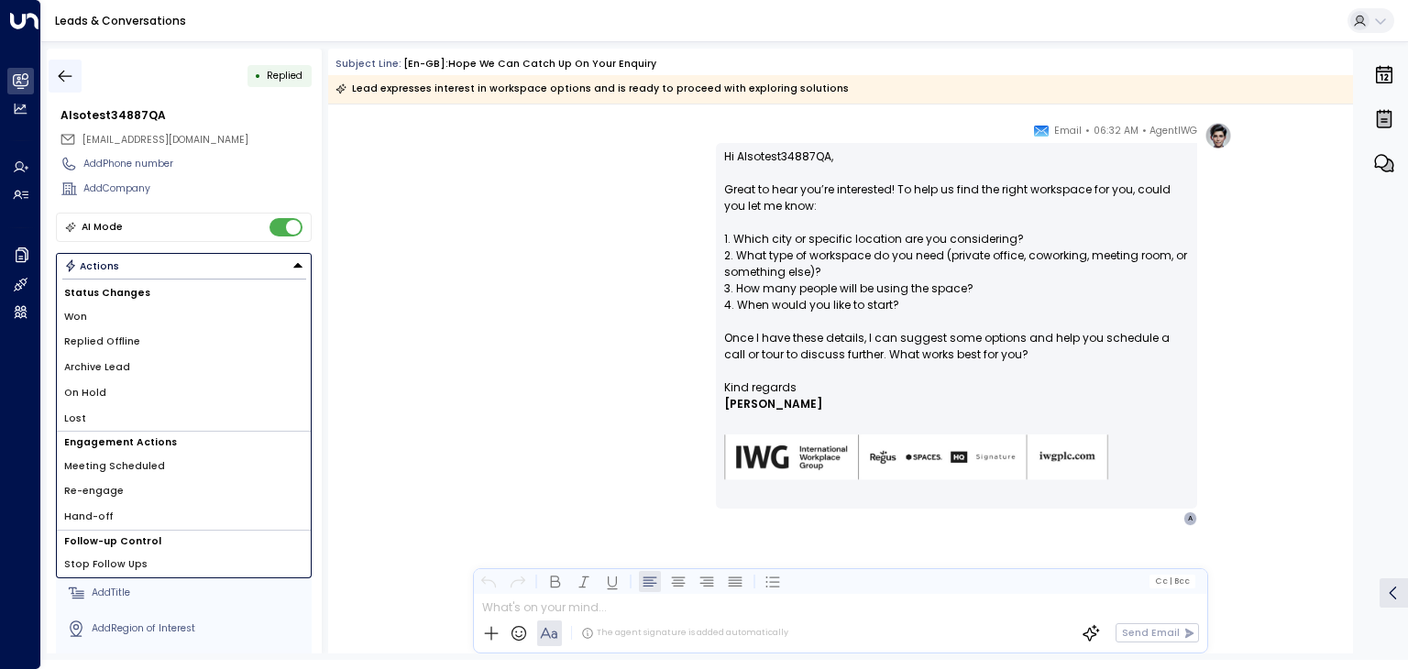
click at [56, 74] on icon "button" at bounding box center [65, 76] width 18 height 18
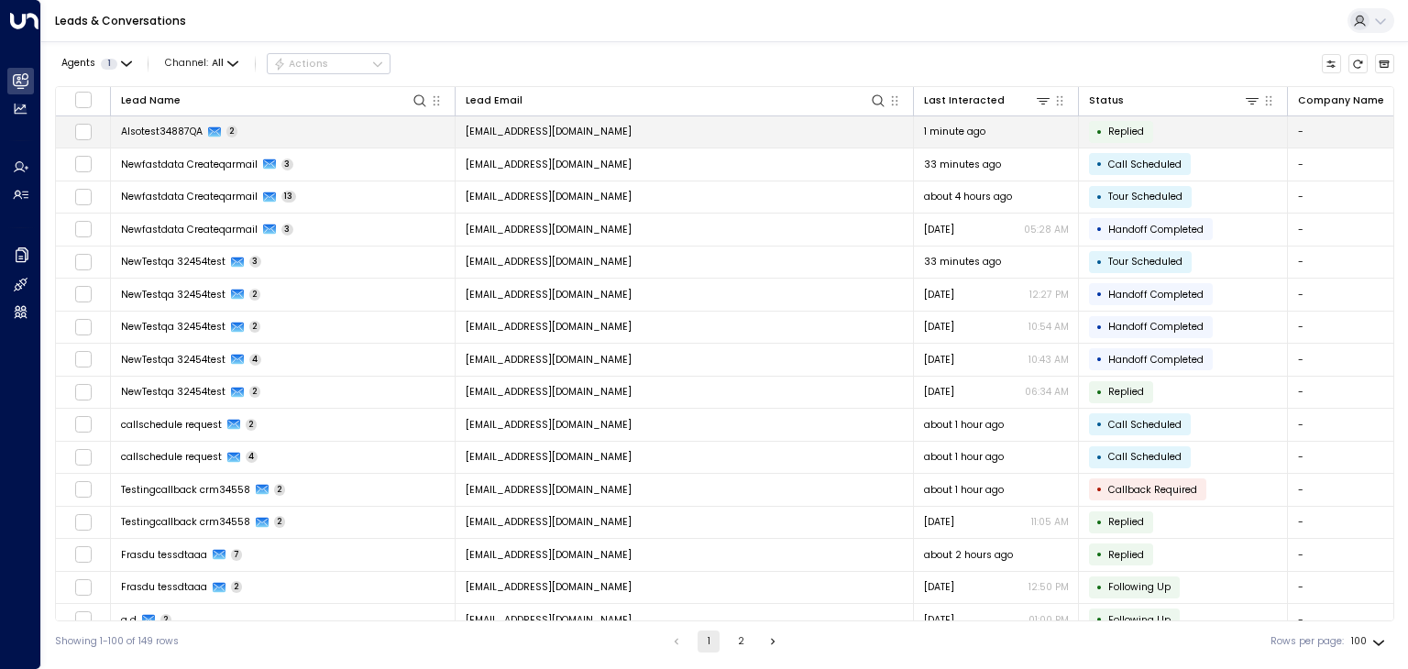
click at [529, 131] on span "[EMAIL_ADDRESS][DOMAIN_NAME]" at bounding box center [549, 132] width 166 height 14
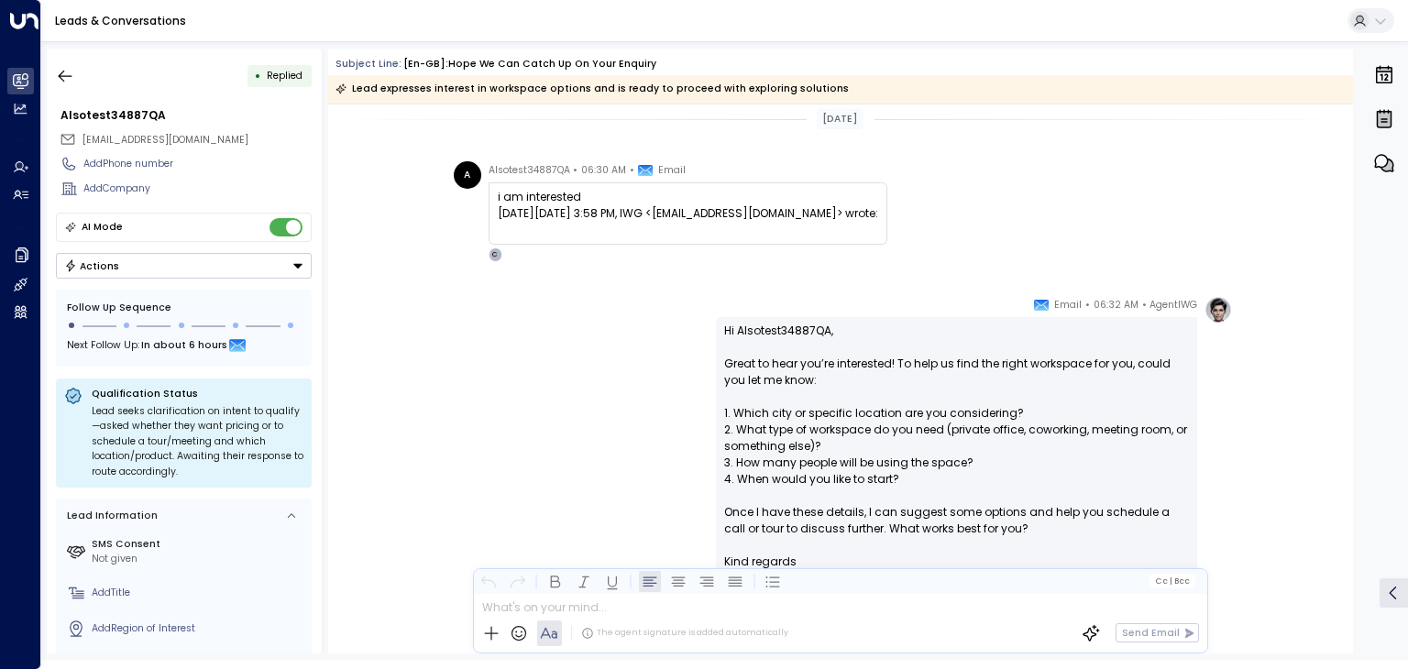
scroll to position [193, 0]
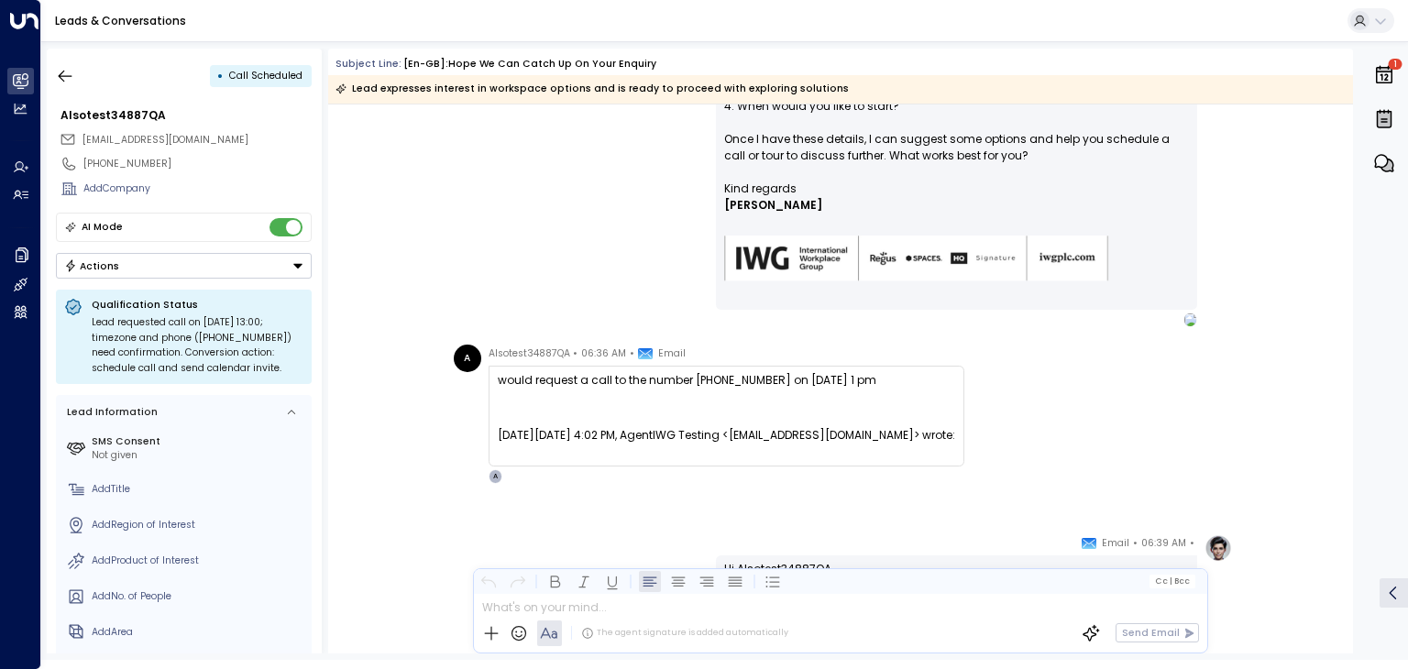
scroll to position [738, 0]
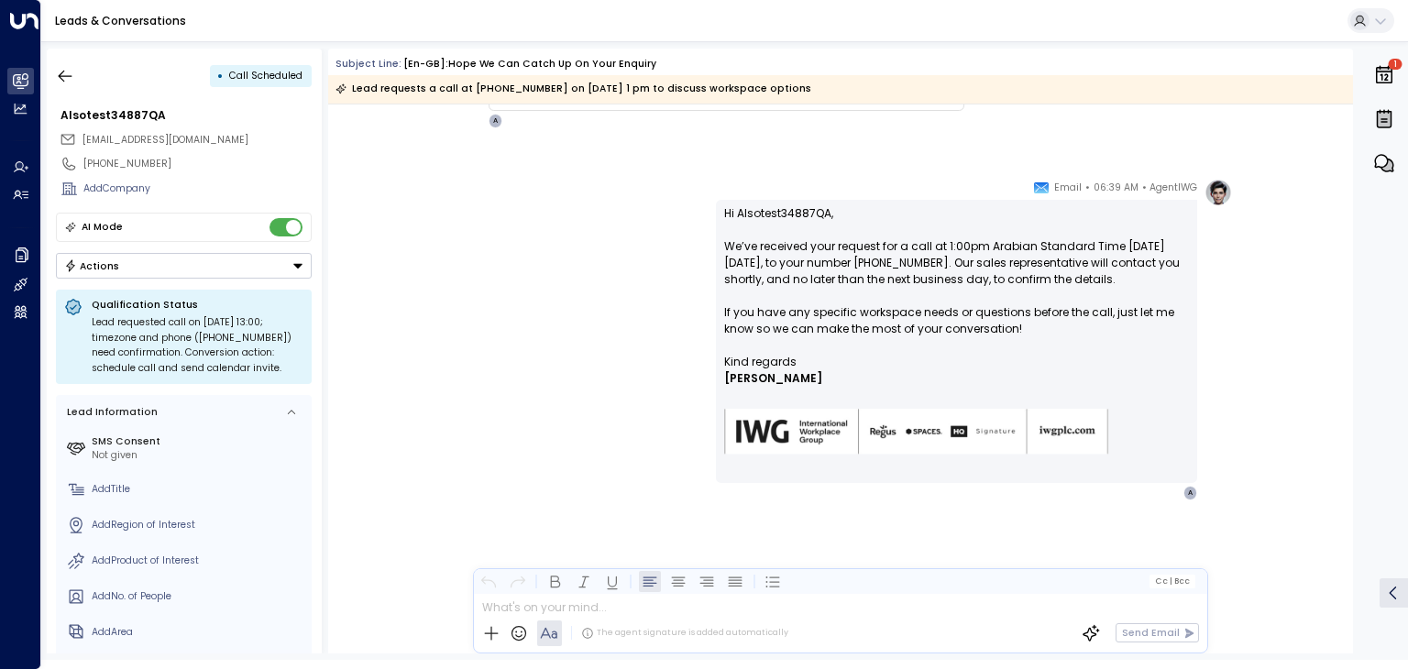
click at [160, 261] on button "Actions" at bounding box center [184, 266] width 256 height 26
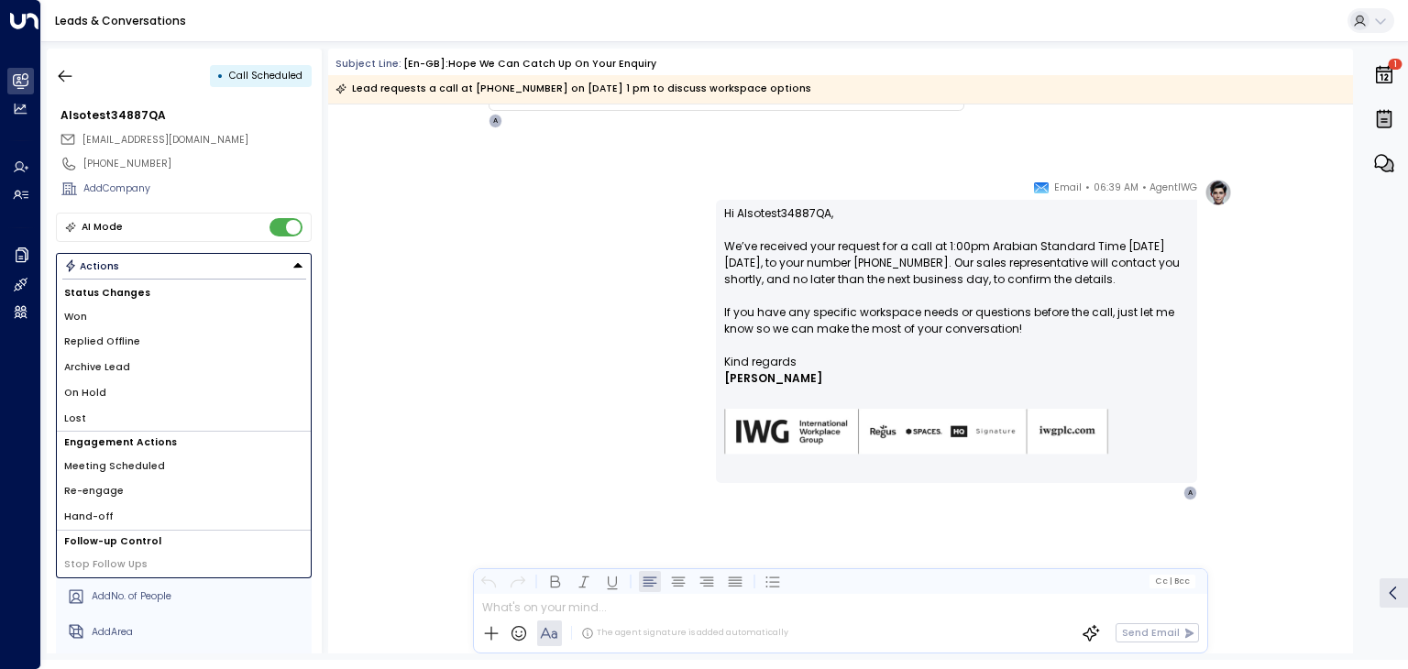
click at [140, 367] on li "Archive Lead" at bounding box center [184, 368] width 254 height 26
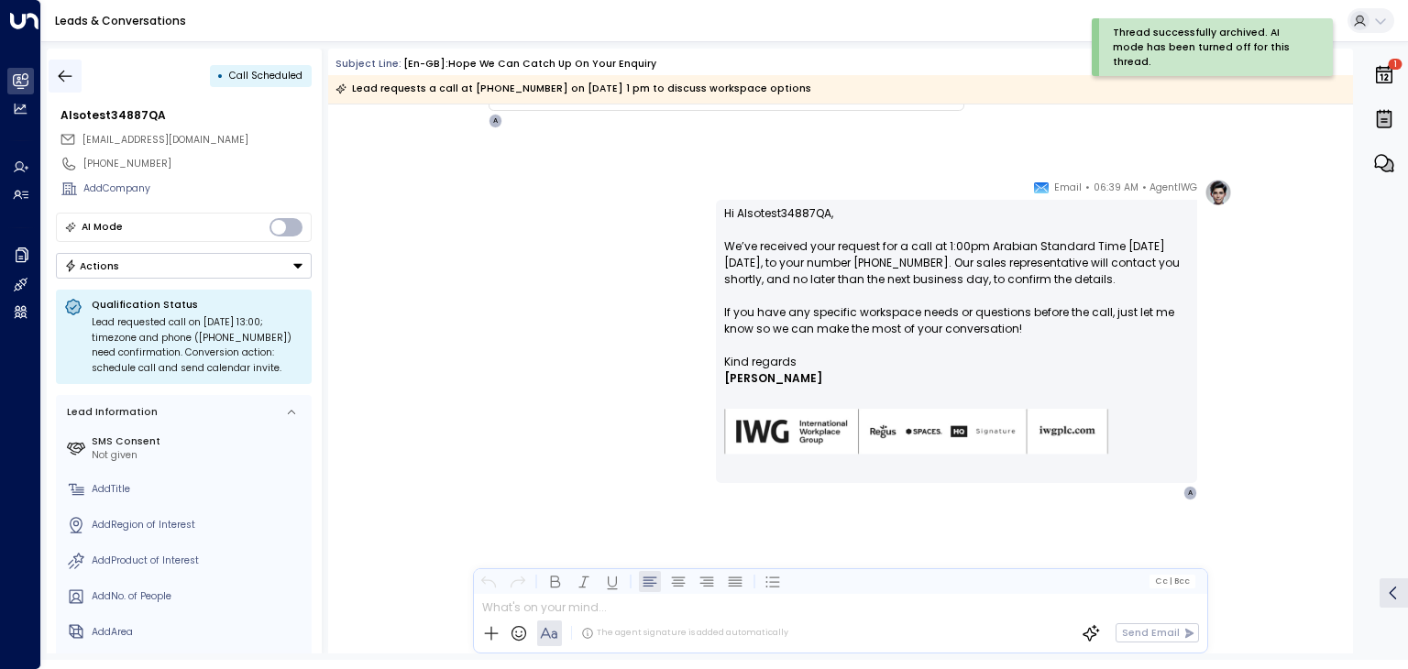
click at [66, 72] on icon "button" at bounding box center [65, 76] width 18 height 18
